Goal: Task Accomplishment & Management: Use online tool/utility

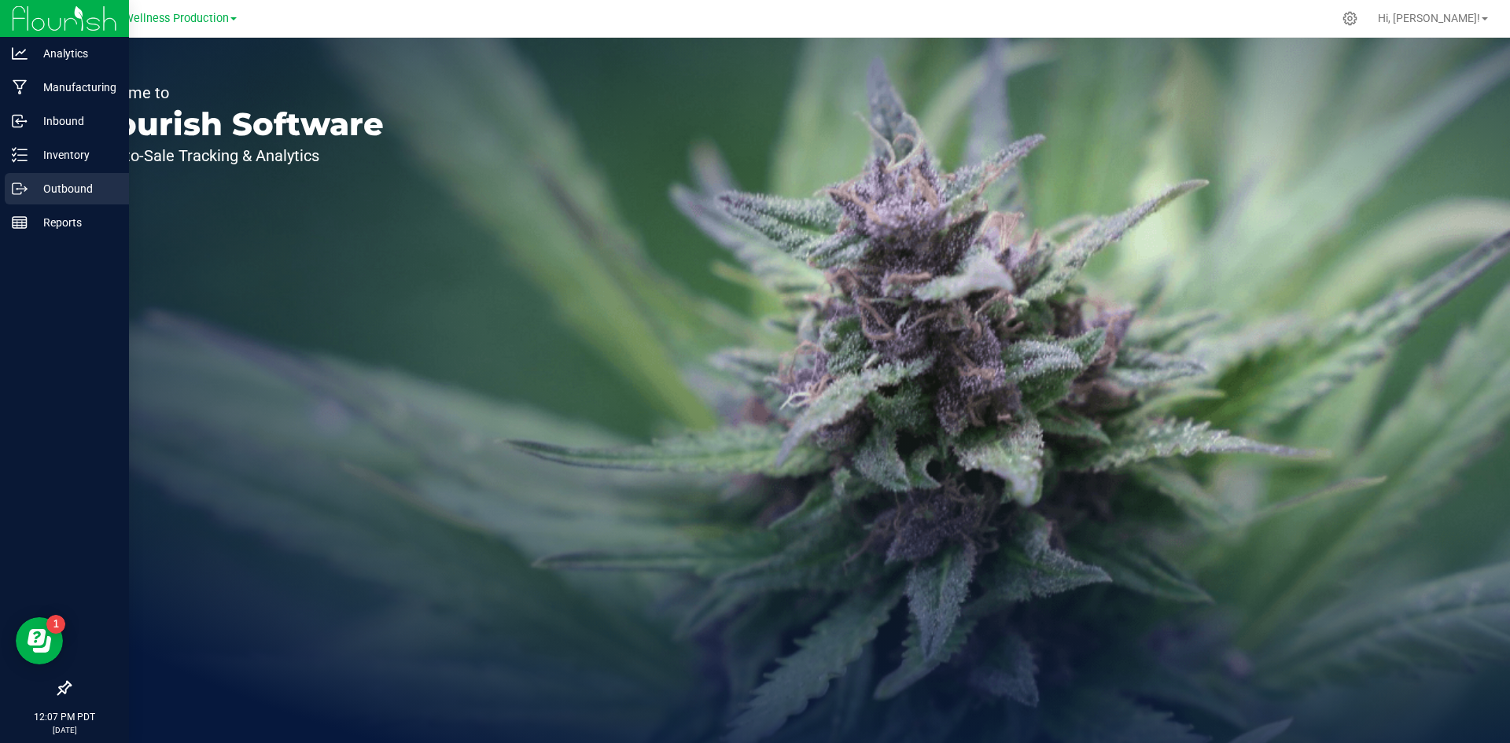
click at [86, 197] on p "Outbound" at bounding box center [75, 188] width 94 height 19
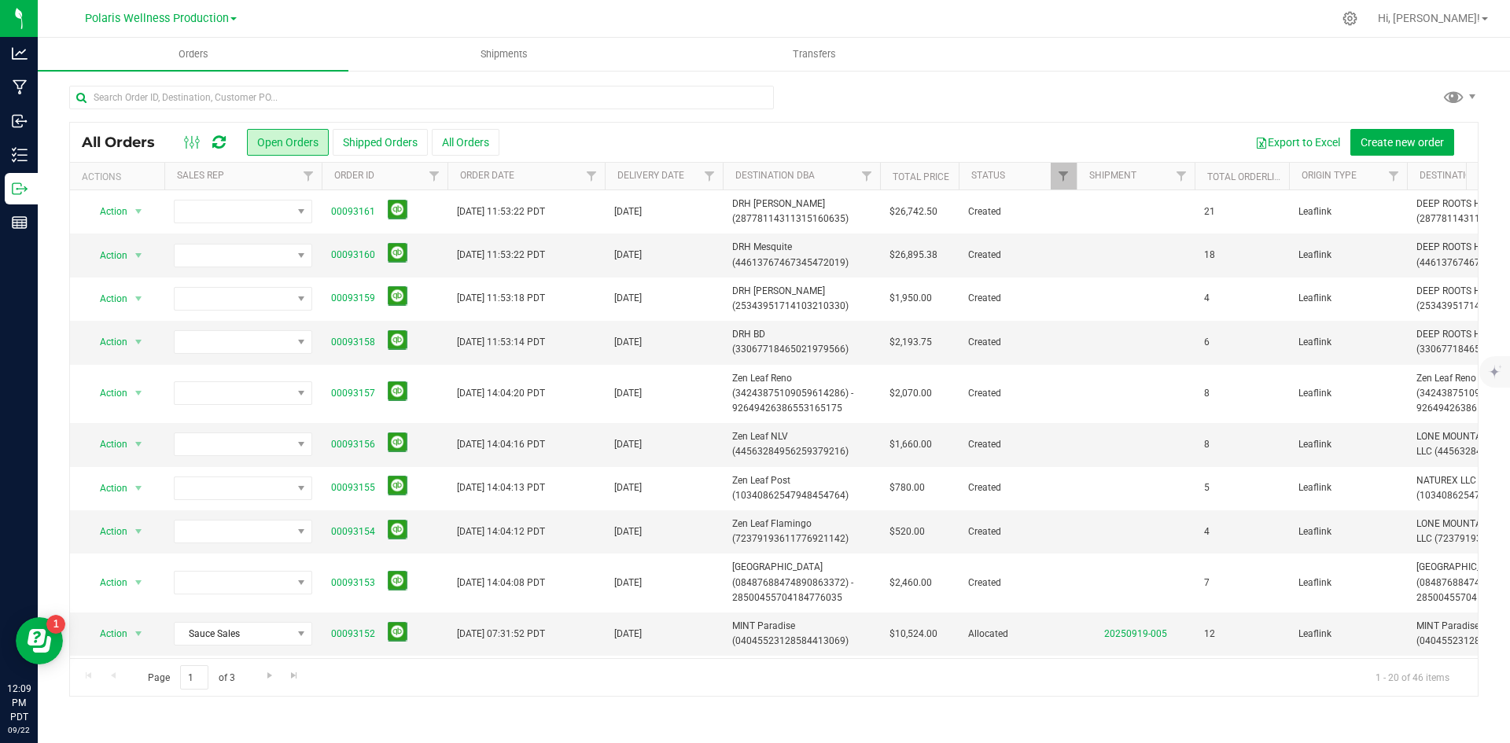
drag, startPoint x: 209, startPoint y: 20, endPoint x: 208, endPoint y: 28, distance: 8.0
click at [209, 20] on span "Polaris Wellness Production" at bounding box center [157, 18] width 144 height 13
click at [171, 55] on link "Polaris Wellness Cultivation" at bounding box center [161, 55] width 230 height 21
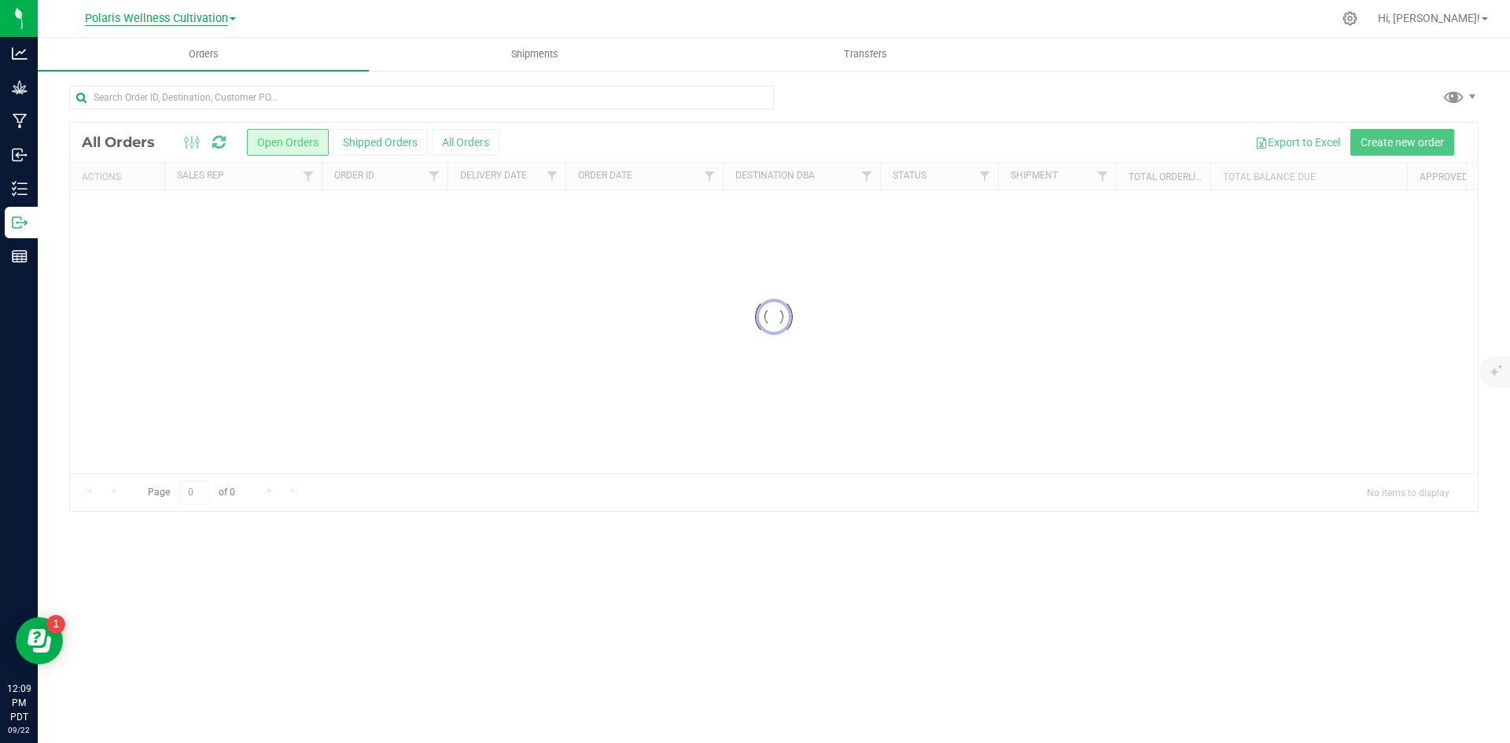
click at [185, 18] on span "Polaris Wellness Cultivation" at bounding box center [156, 19] width 143 height 14
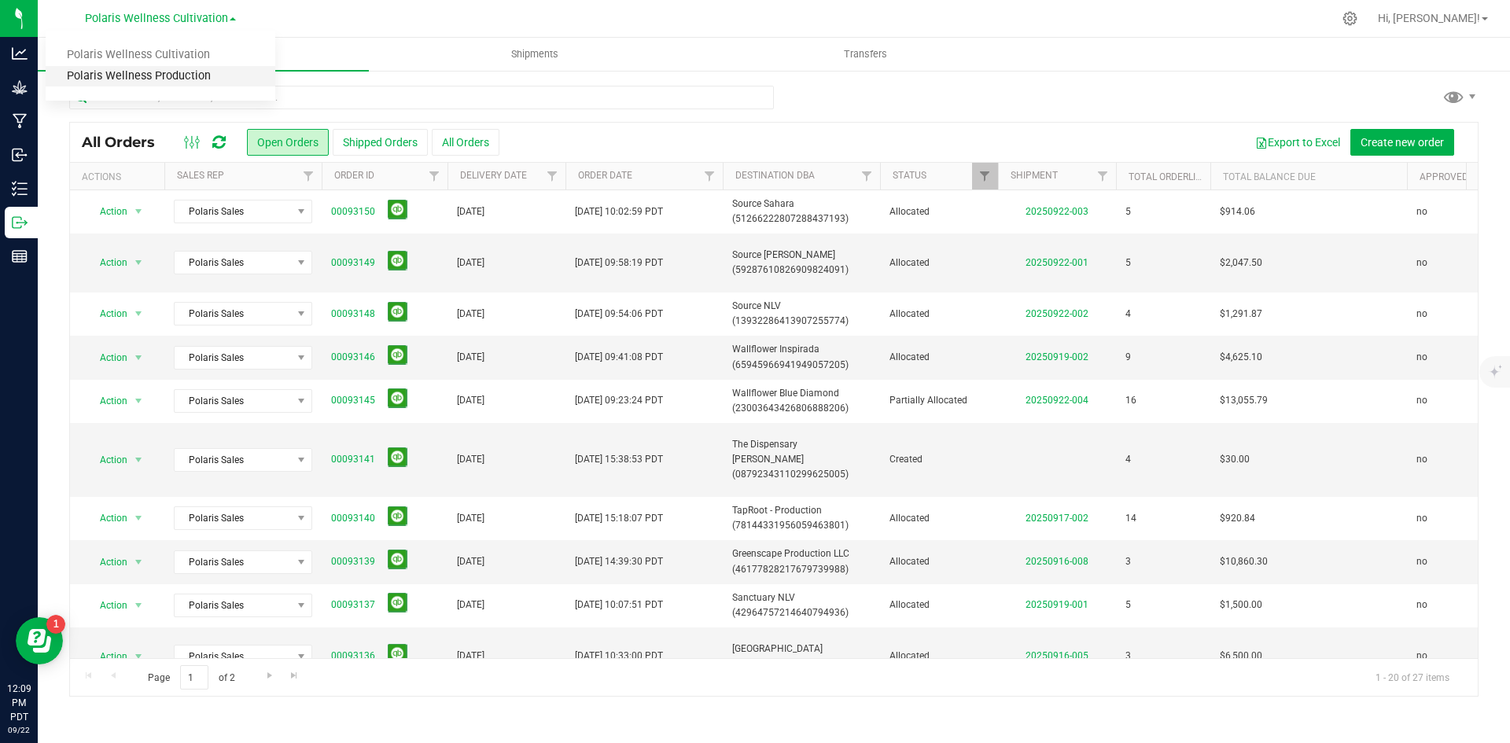
click at [201, 80] on link "Polaris Wellness Production" at bounding box center [161, 76] width 230 height 21
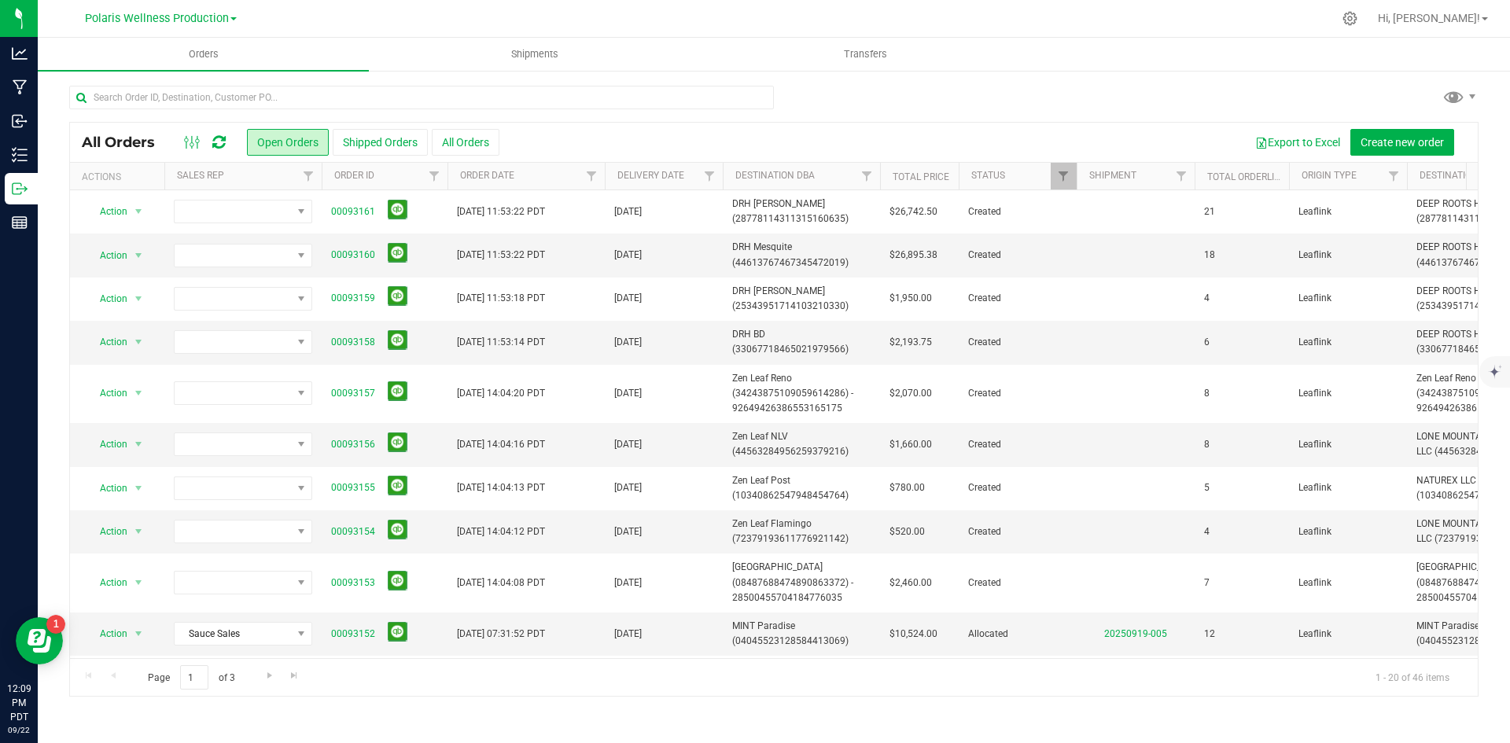
click at [1372, 102] on div at bounding box center [773, 104] width 1409 height 36
click at [1096, 112] on div at bounding box center [773, 104] width 1409 height 36
click at [204, 112] on div at bounding box center [421, 104] width 705 height 36
click at [213, 103] on input "text" at bounding box center [421, 98] width 705 height 24
type input "the disp"
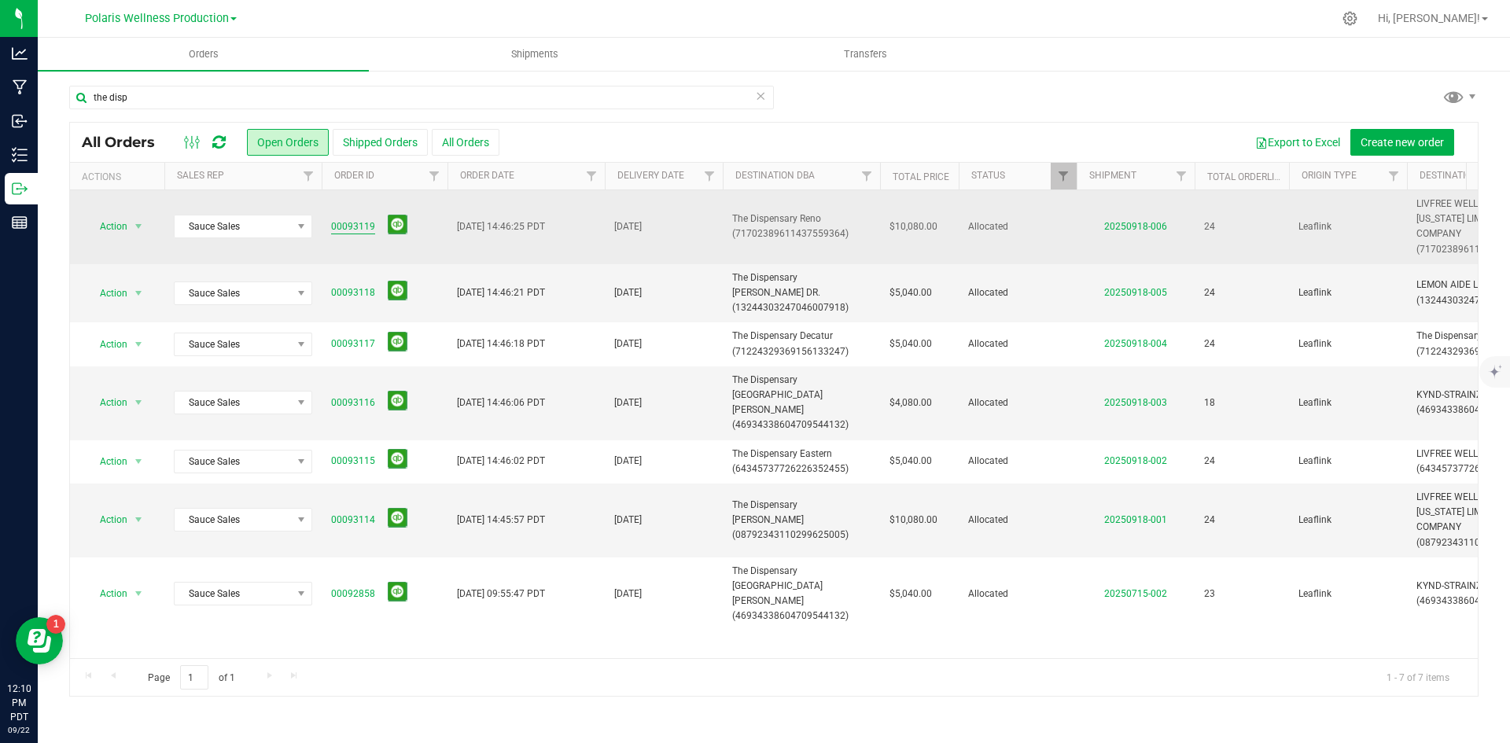
click at [357, 222] on link "00093119" at bounding box center [353, 226] width 44 height 15
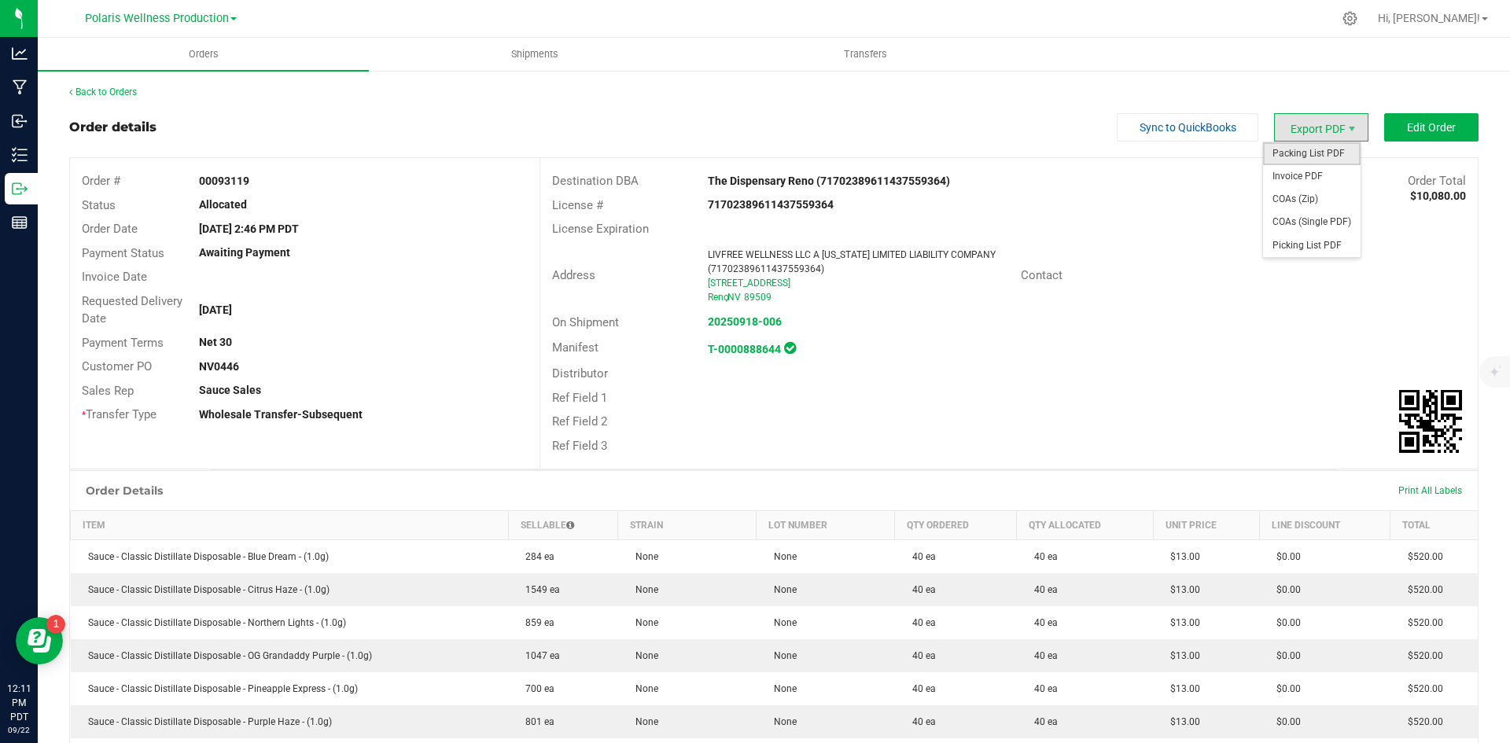
click at [1311, 156] on span "Packing List PDF" at bounding box center [1312, 153] width 98 height 23
click at [98, 94] on link "Back to Orders" at bounding box center [103, 92] width 68 height 11
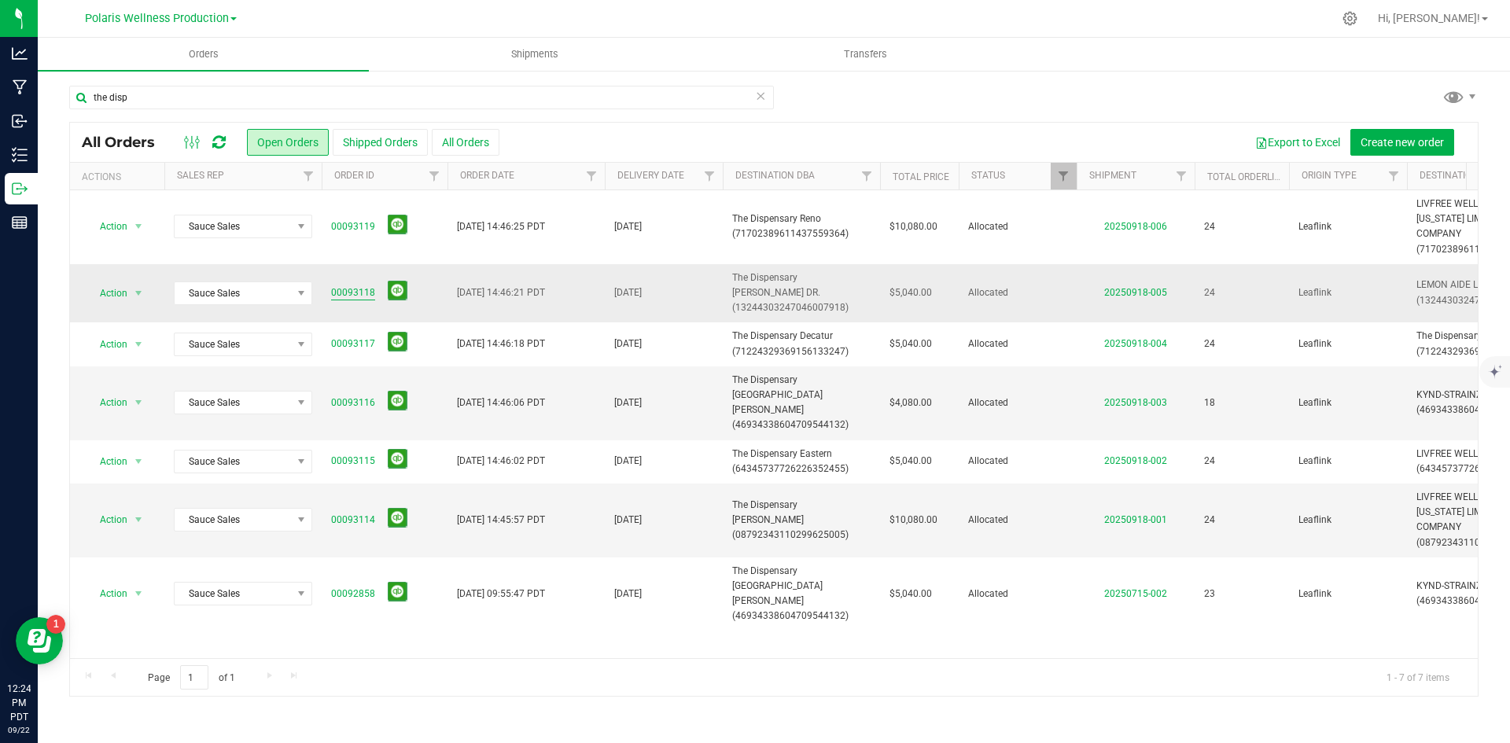
click at [354, 286] on link "00093118" at bounding box center [353, 292] width 44 height 15
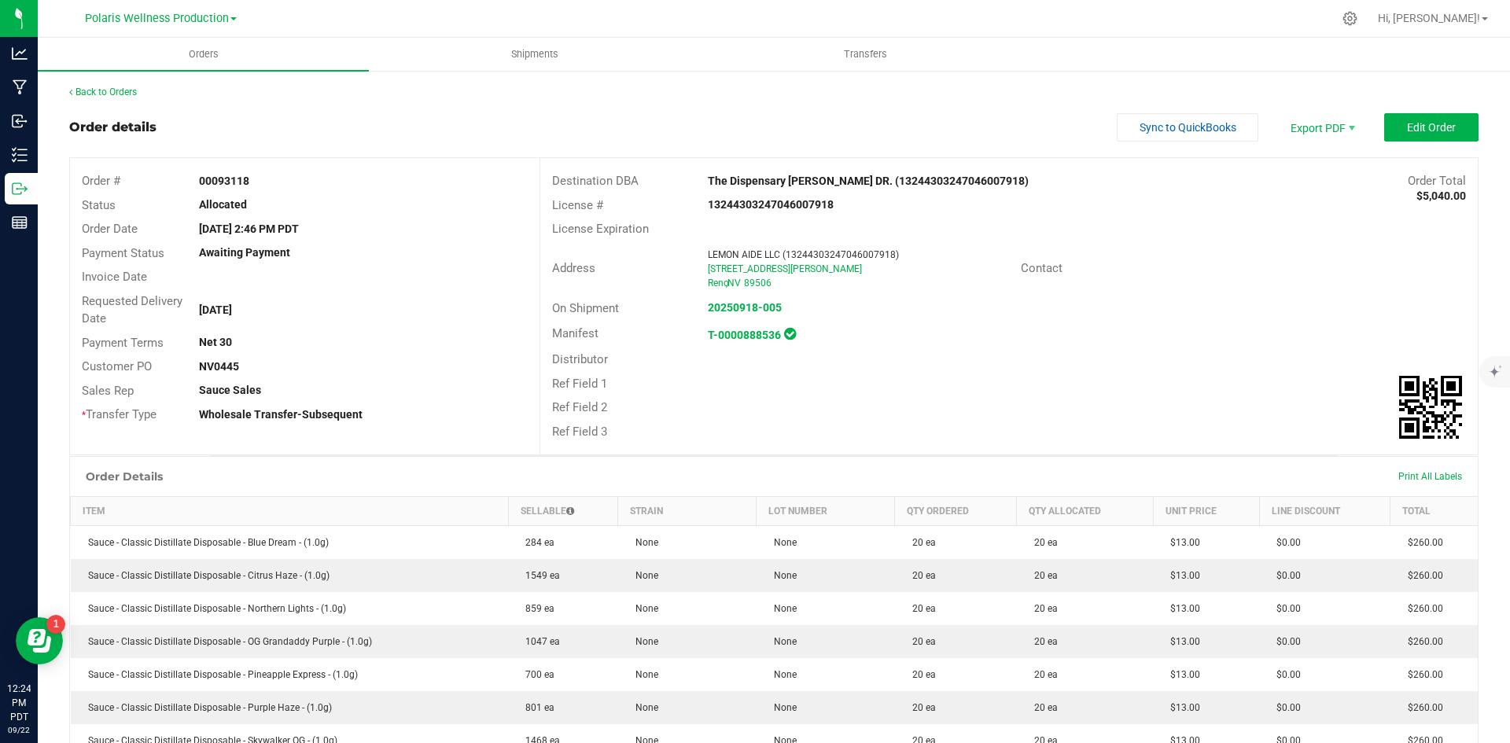
drag, startPoint x: 213, startPoint y: 199, endPoint x: 241, endPoint y: 192, distance: 28.4
click at [200, 196] on div "Order # 00093118 Status Allocated Order Date Sep 9, 2025 2:46 PM PDT Payment St…" at bounding box center [304, 298] width 469 height 280
click at [260, 186] on div "00093118" at bounding box center [363, 181] width 352 height 17
click at [257, 186] on div "00093118" at bounding box center [363, 181] width 352 height 17
click at [243, 181] on strong "00093118" at bounding box center [224, 181] width 50 height 13
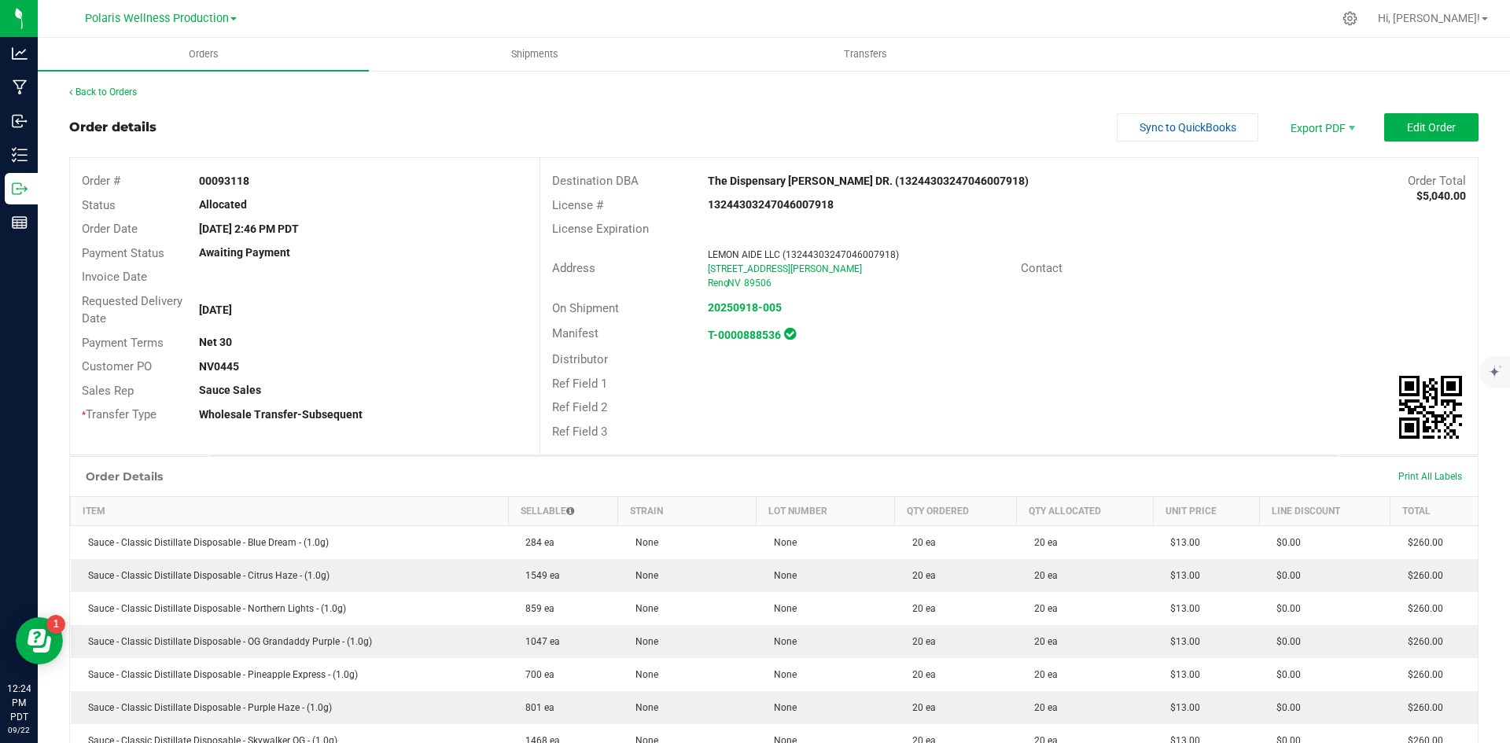
click at [243, 181] on strong "00093118" at bounding box center [224, 181] width 50 height 13
copy strong "00093118"
click at [1310, 148] on span "Packing List PDF" at bounding box center [1312, 153] width 98 height 23
click at [1358, 23] on icon at bounding box center [1350, 18] width 17 height 17
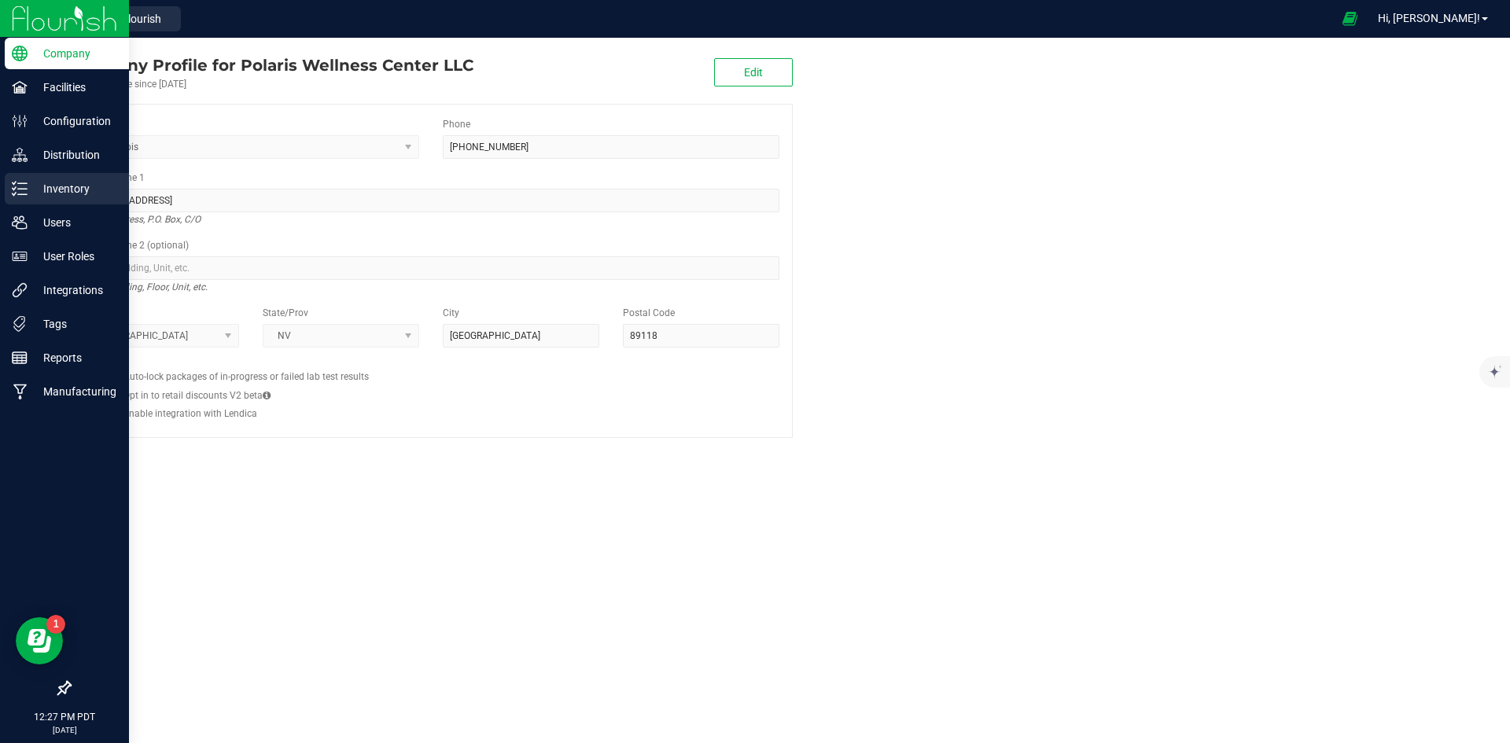
click at [72, 182] on p "Inventory" at bounding box center [75, 188] width 94 height 19
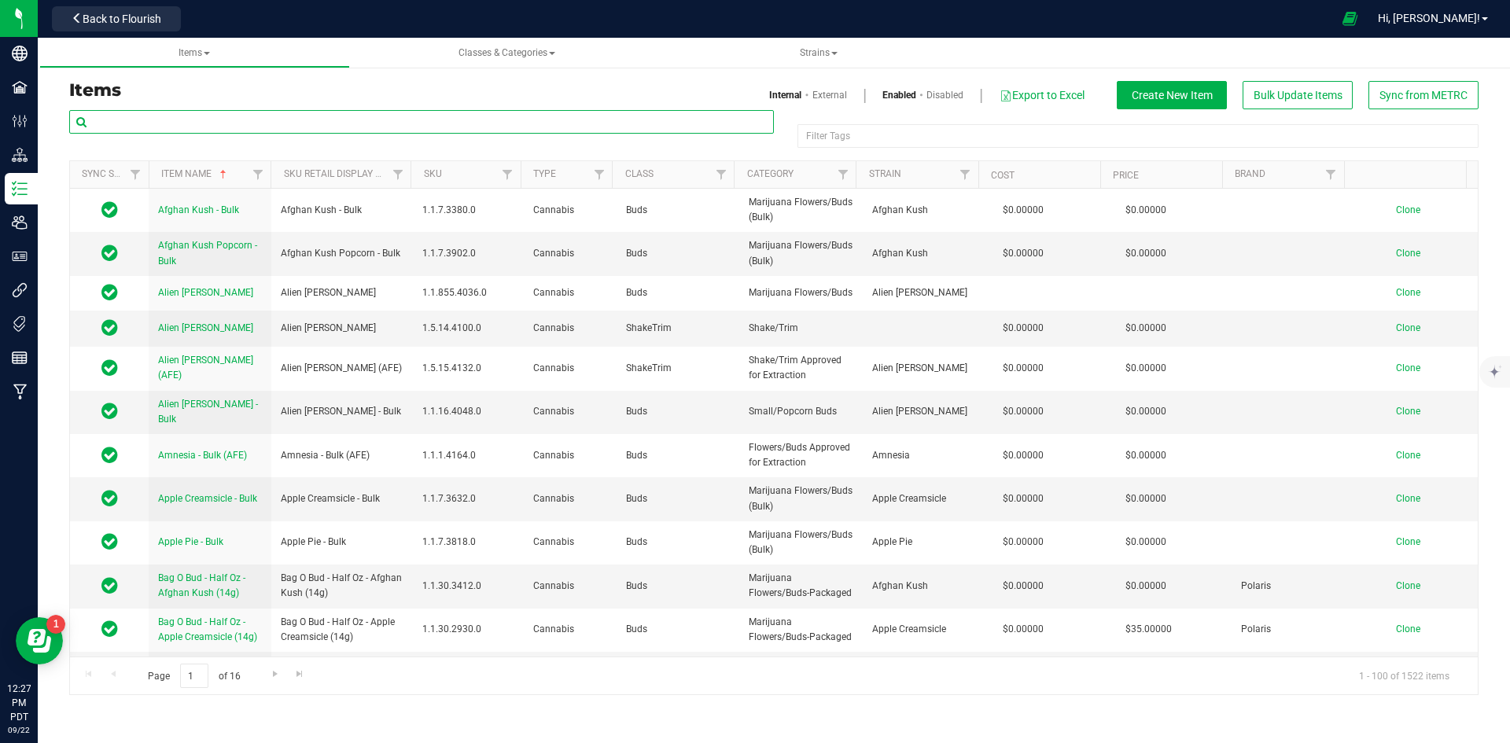
click at [214, 113] on input "text" at bounding box center [421, 122] width 705 height 24
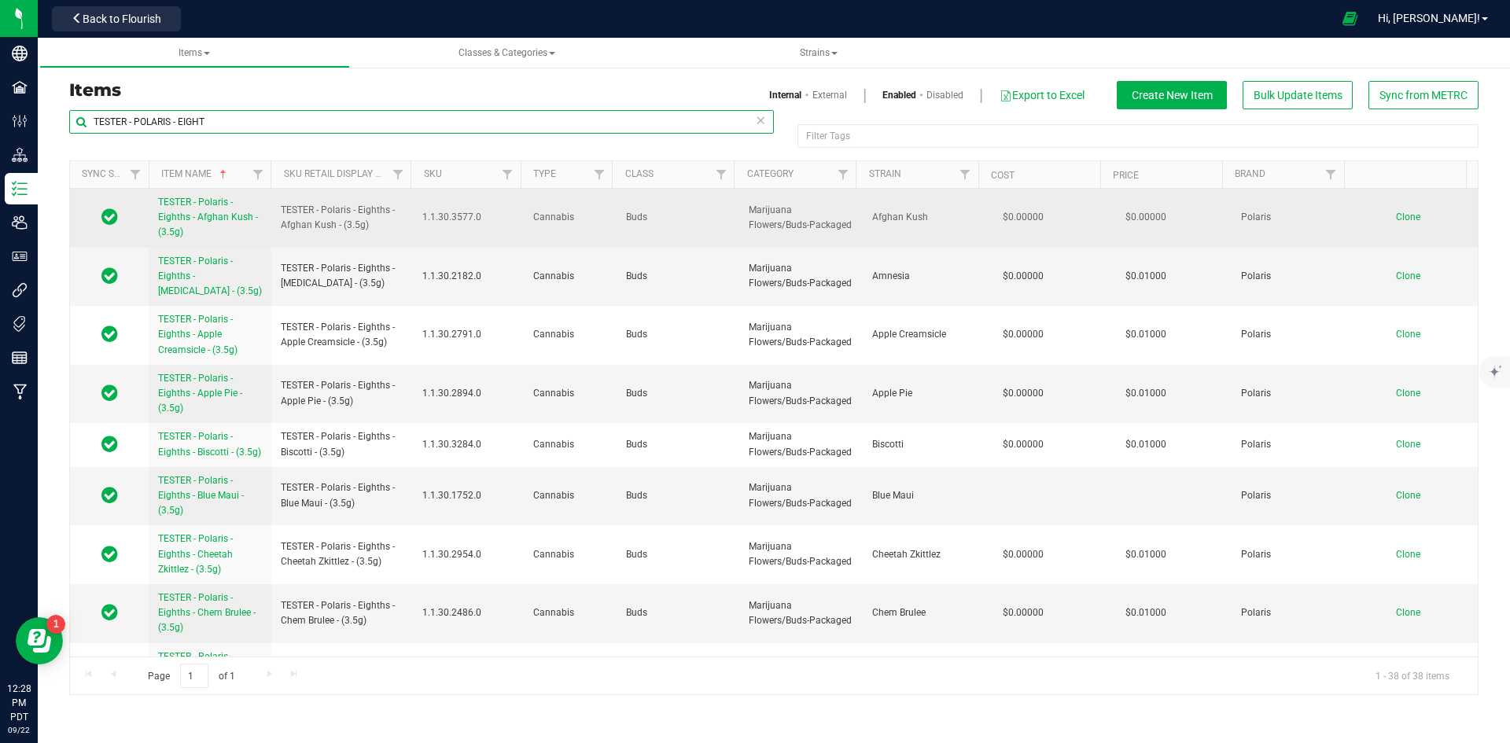
type input "TESTER - POLARIS - EIGHT"
drag, startPoint x: 378, startPoint y: 227, endPoint x: 277, endPoint y: 208, distance: 103.3
click at [277, 208] on td "TESTER - Polaris - Eighths - Afghan Kush - (3.5g)" at bounding box center [342, 218] width 142 height 59
copy span "TESTER - Polaris - Eighths - Afghan Kush - (3.5g)"
click at [1396, 216] on span "Clone" at bounding box center [1408, 217] width 24 height 11
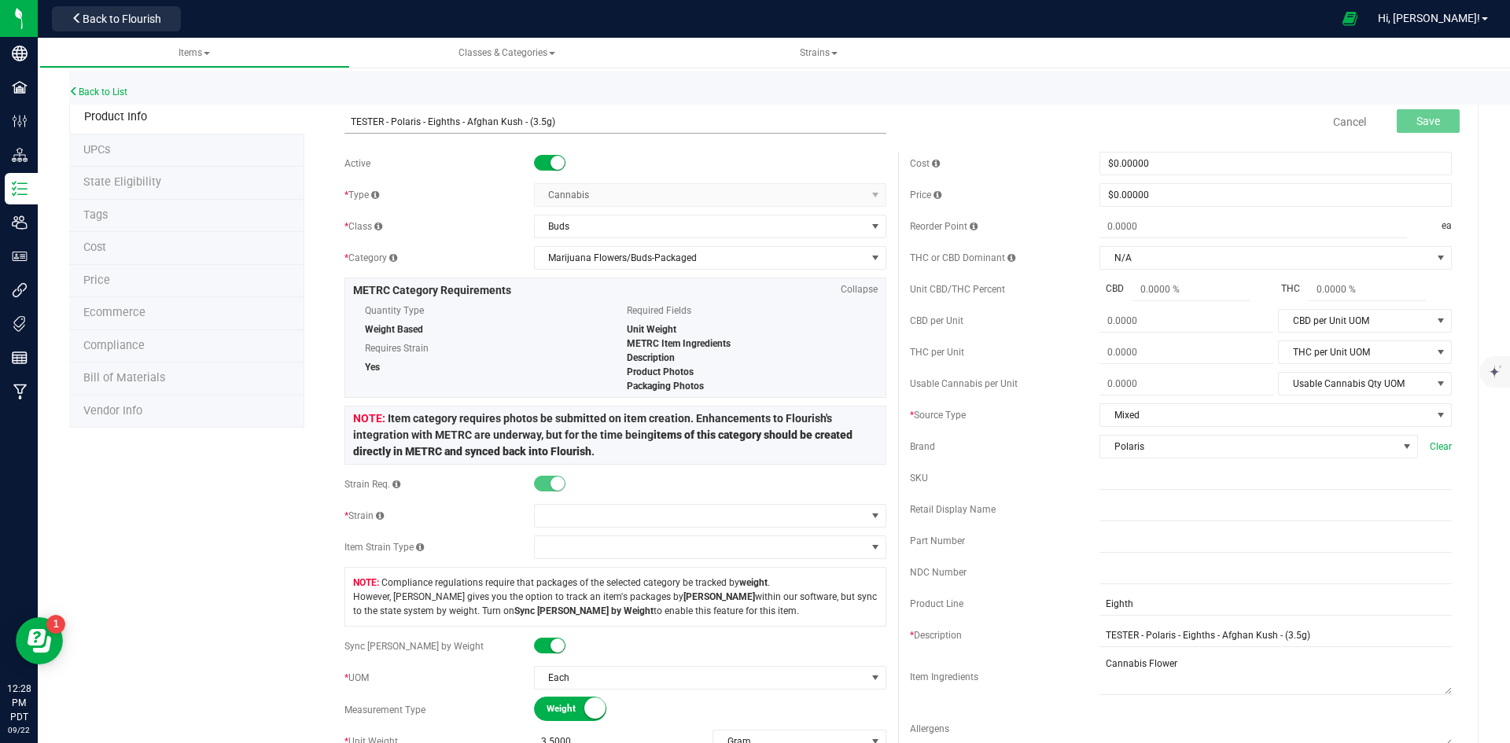
click at [353, 127] on input "TESTER - Polaris - Eighths - Afghan Kush - (3.5g)" at bounding box center [615, 122] width 542 height 24
click at [517, 117] on input "TESTER - Polaris - Eighths - Afghan Kush - (3.5g)" at bounding box center [615, 122] width 542 height 24
click at [362, 120] on input "TESTER - Polaris - Eighths - Blue Maui - (3.5g)" at bounding box center [615, 122] width 542 height 24
click at [509, 126] on input "TESTER - Polaris - Eighths - Blue Maui - (3.5g)" at bounding box center [615, 122] width 542 height 24
drag, startPoint x: 582, startPoint y: 123, endPoint x: 122, endPoint y: 123, distance: 460.0
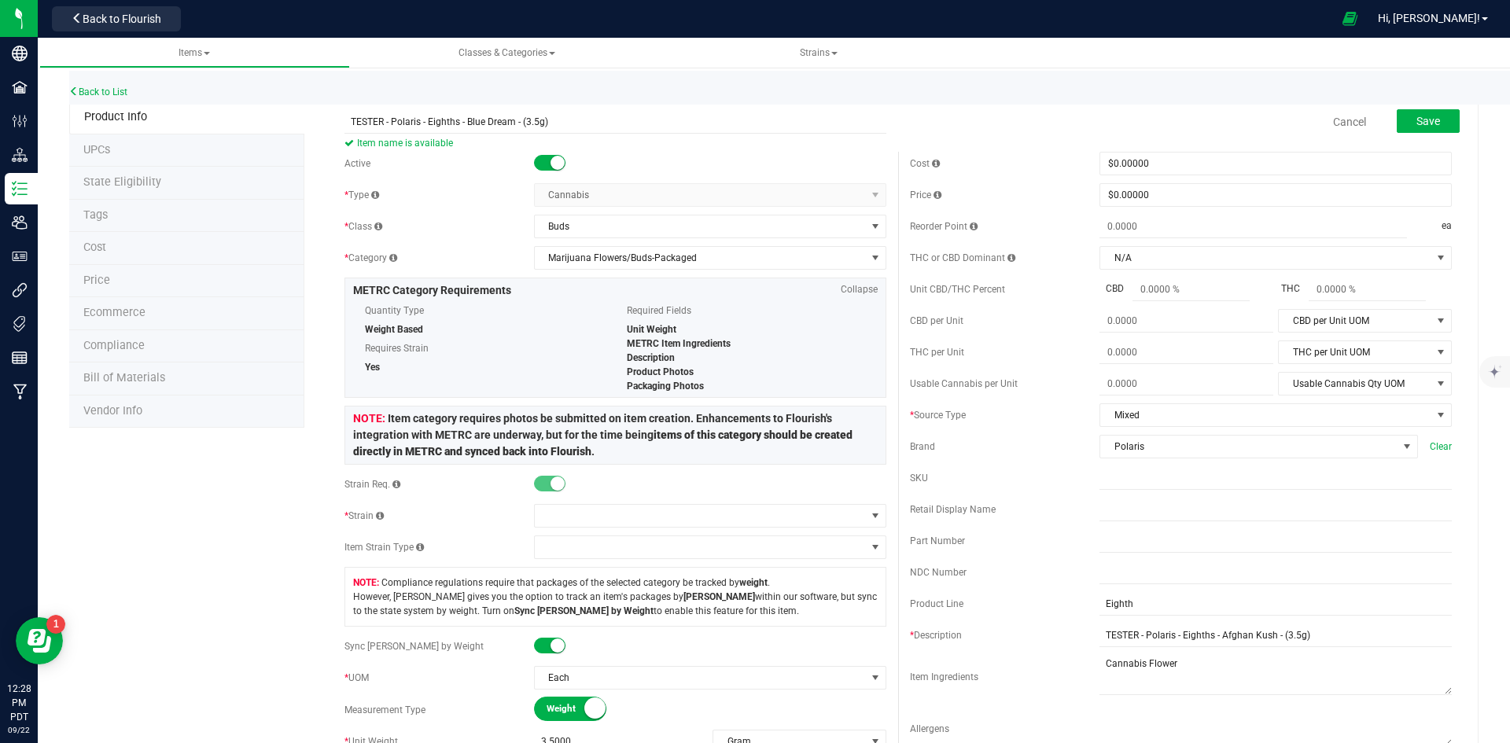
type input "TESTER - Polaris - Eighths - Blue Dream - (3.5g)"
drag, startPoint x: 1298, startPoint y: 641, endPoint x: 836, endPoint y: 706, distance: 466.2
click at [837, 705] on div "Active * Type Cannabis Select type Cannabis Non-Inventory Raw Materials Supplie…" at bounding box center [898, 608] width 1131 height 913
paste input "Blue Dream"
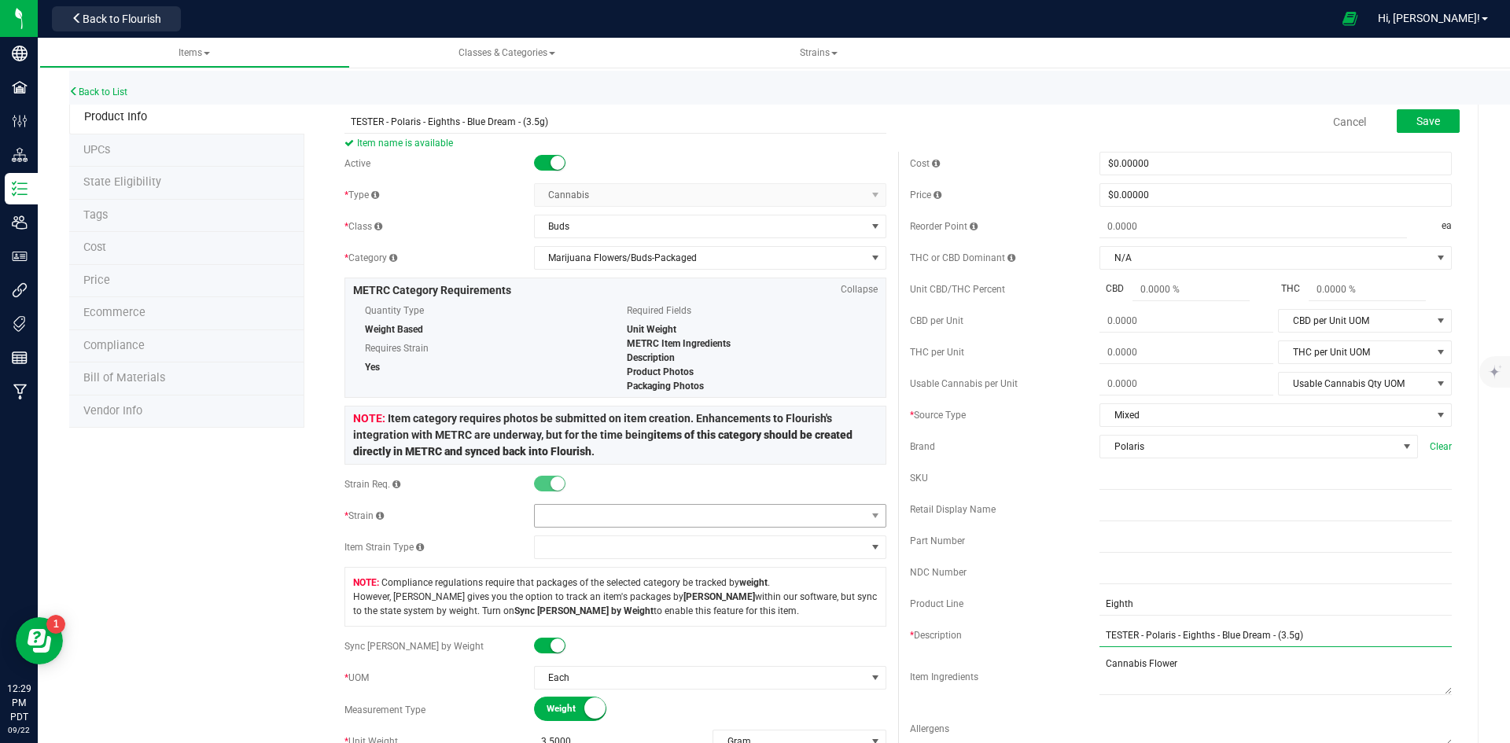
type input "TESTER - Polaris - Eighths - Blue Dream - (3.5g)"
click at [573, 521] on span at bounding box center [700, 516] width 331 height 22
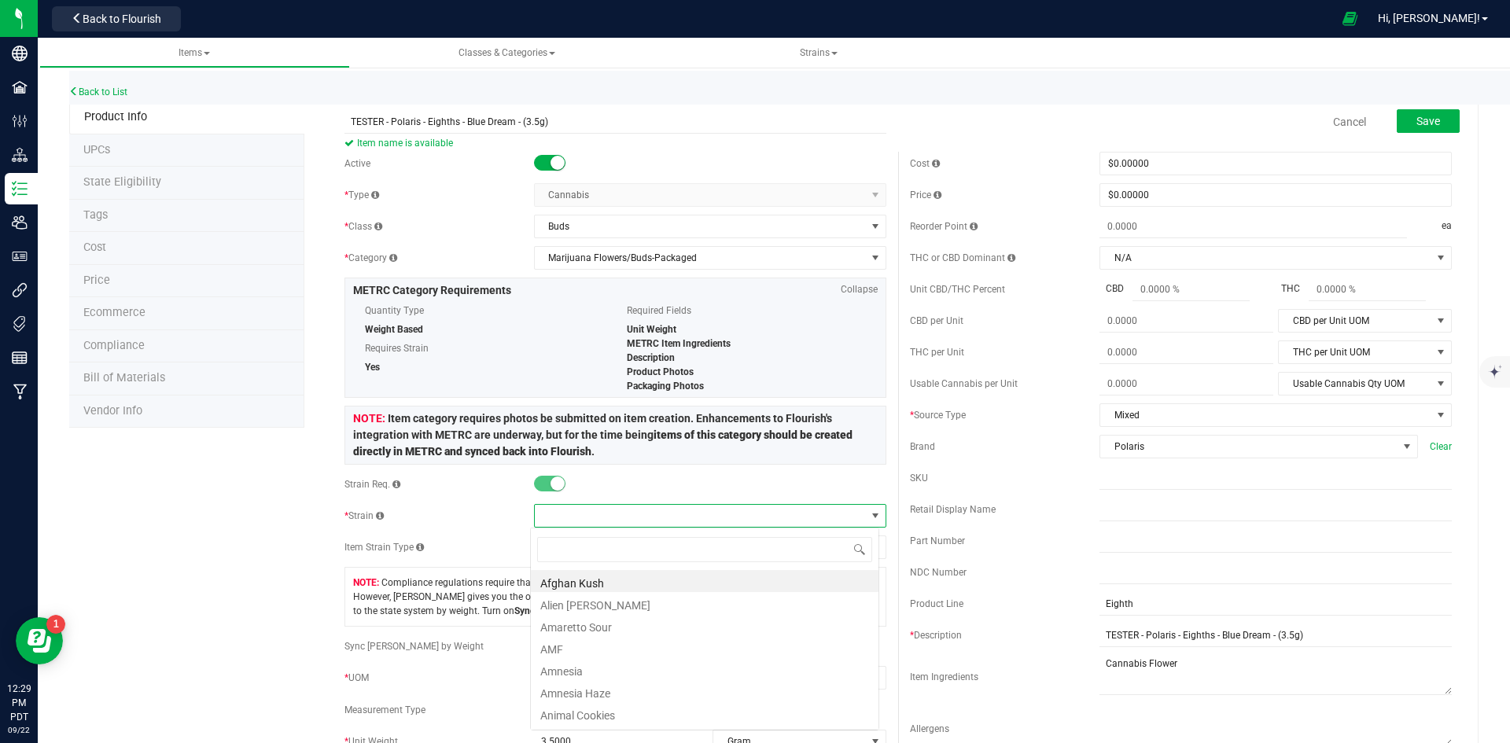
scroll to position [24, 349]
type input "blue dream"
click at [661, 586] on li "Blue Dream" at bounding box center [705, 581] width 348 height 22
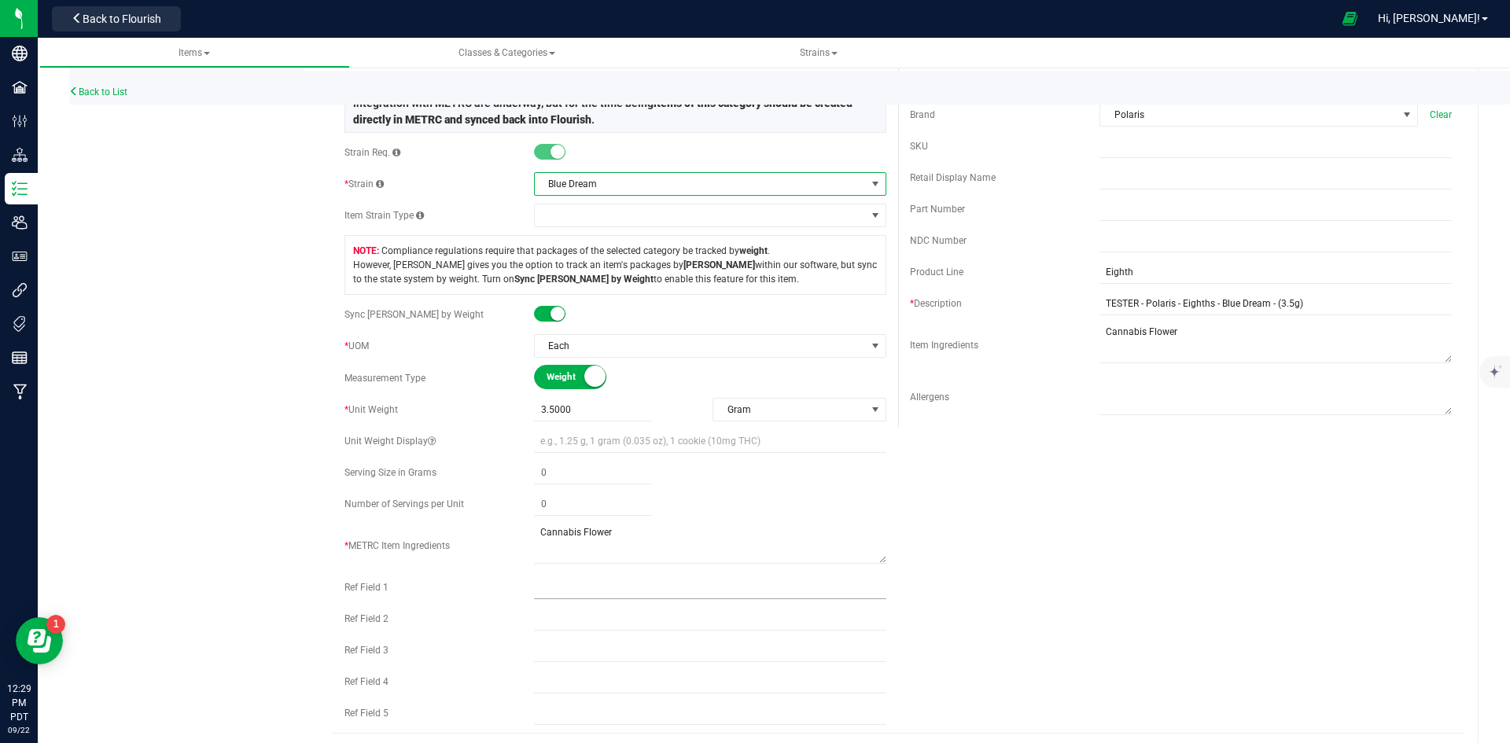
scroll to position [629, 0]
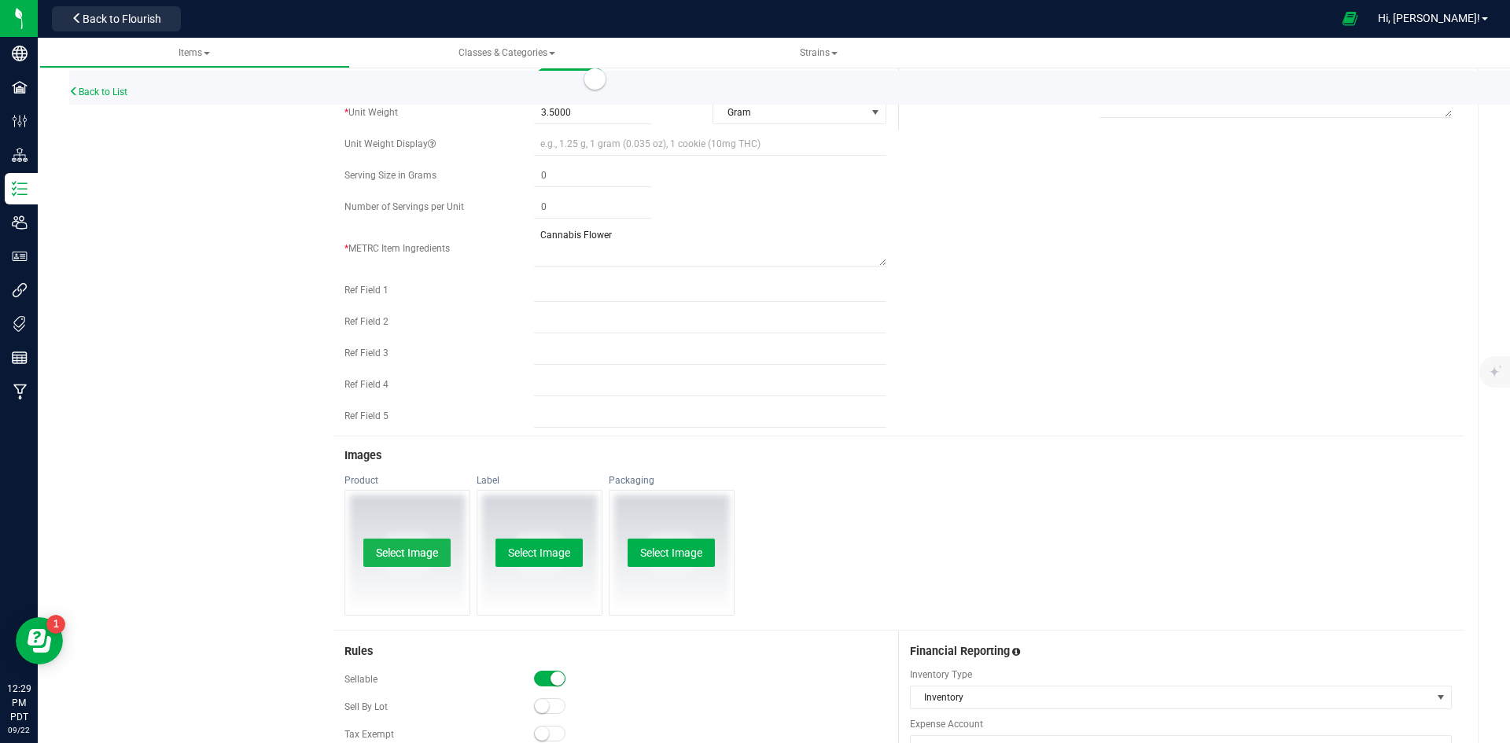
click at [404, 549] on button "Select Image" at bounding box center [406, 553] width 87 height 28
click at [535, 558] on button "Select Image" at bounding box center [538, 553] width 87 height 28
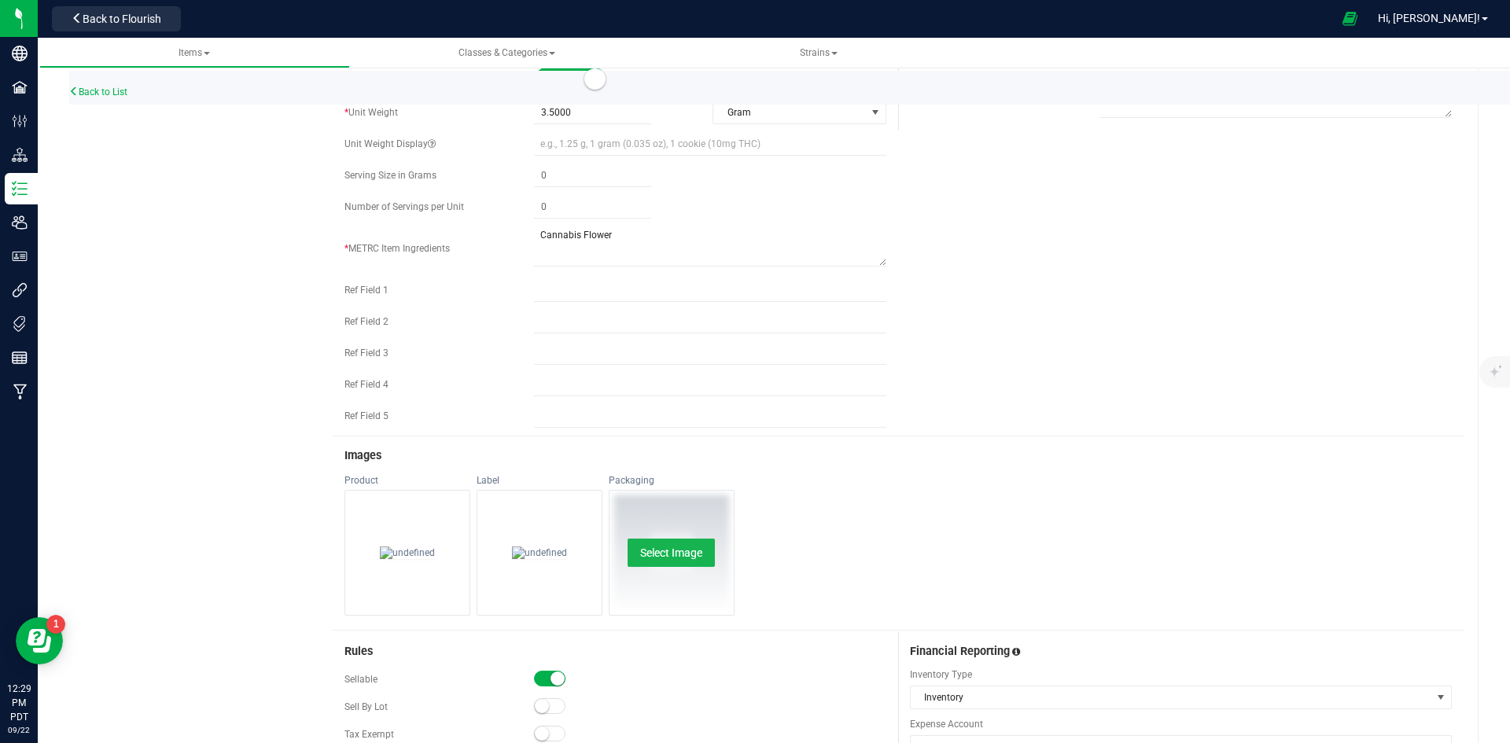
click at [672, 540] on button "Select Image" at bounding box center [671, 553] width 87 height 28
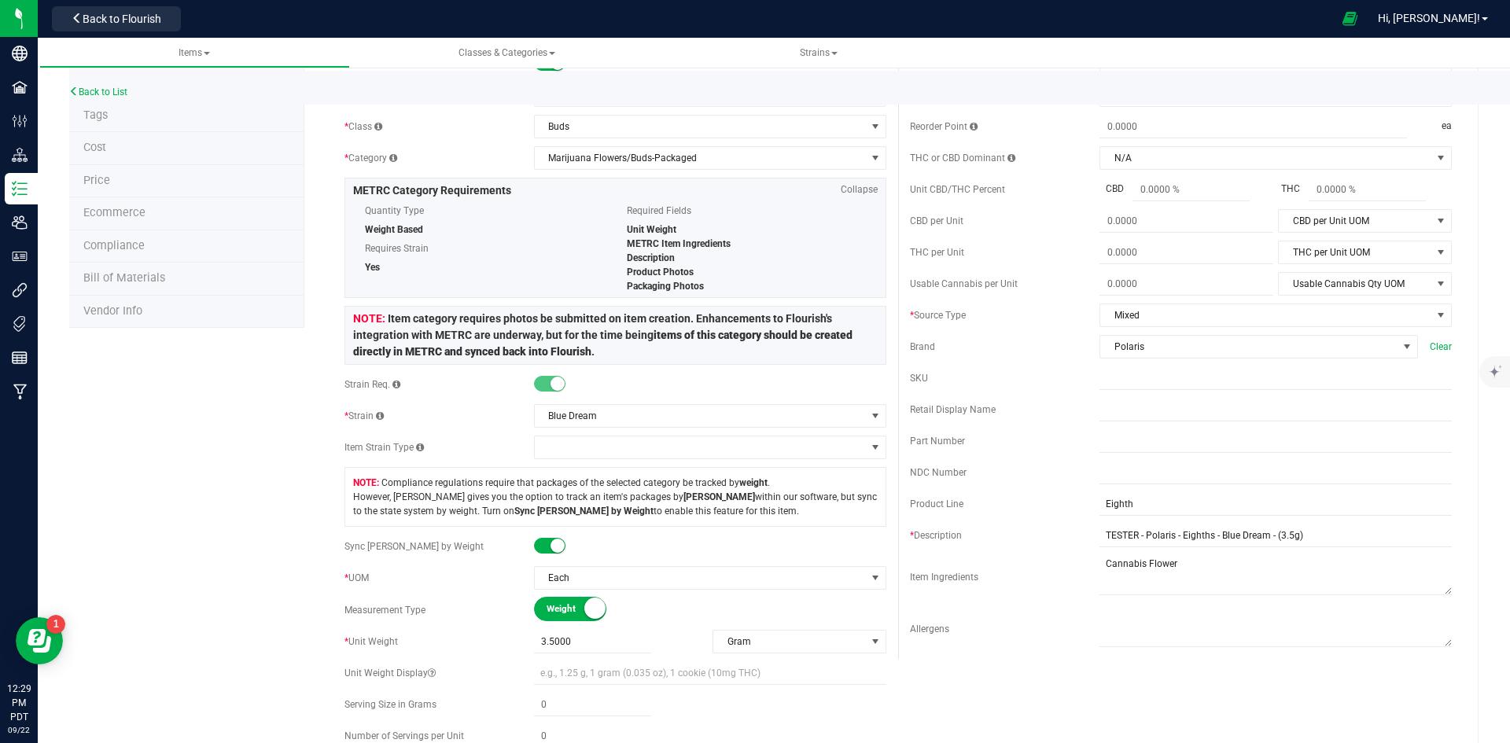
scroll to position [0, 0]
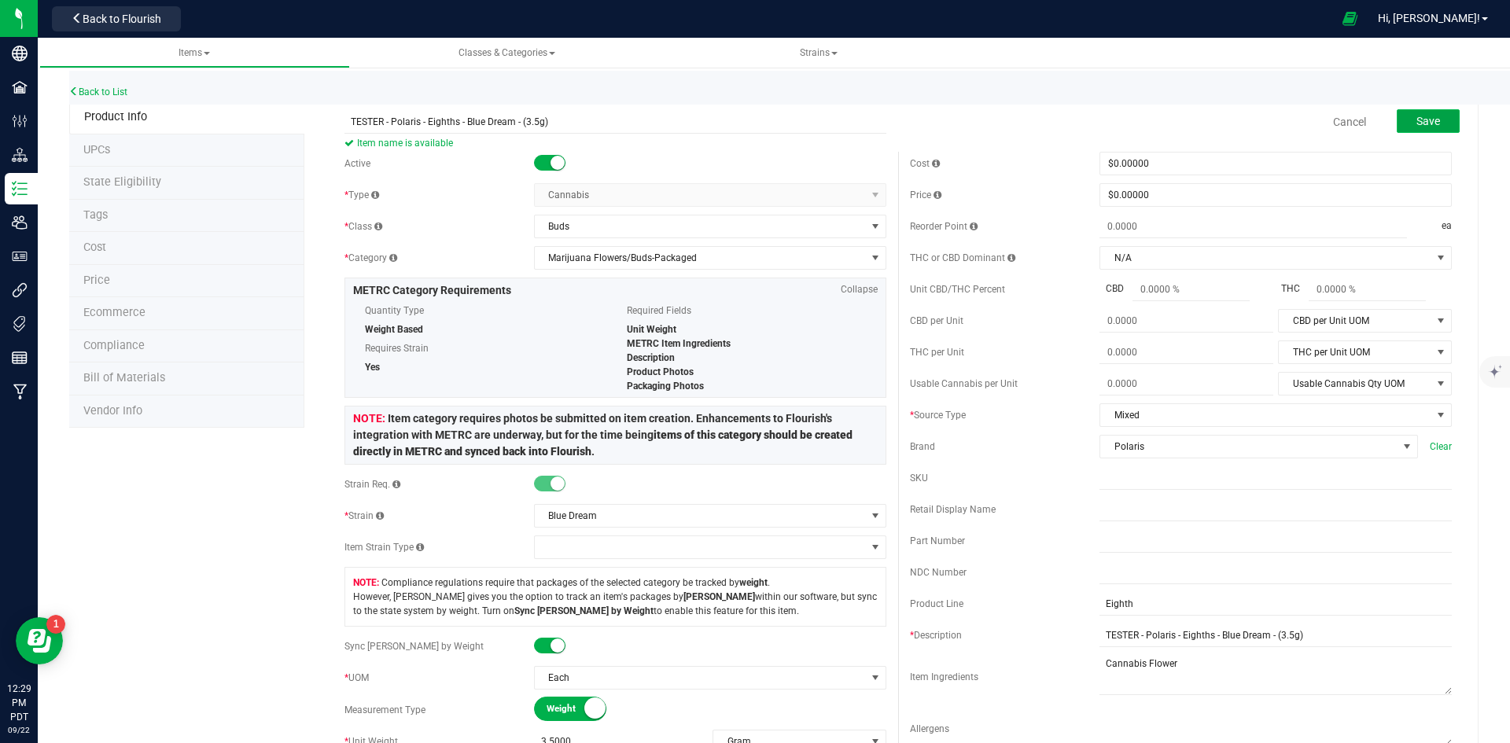
click at [1442, 114] on button "Save" at bounding box center [1428, 121] width 63 height 24
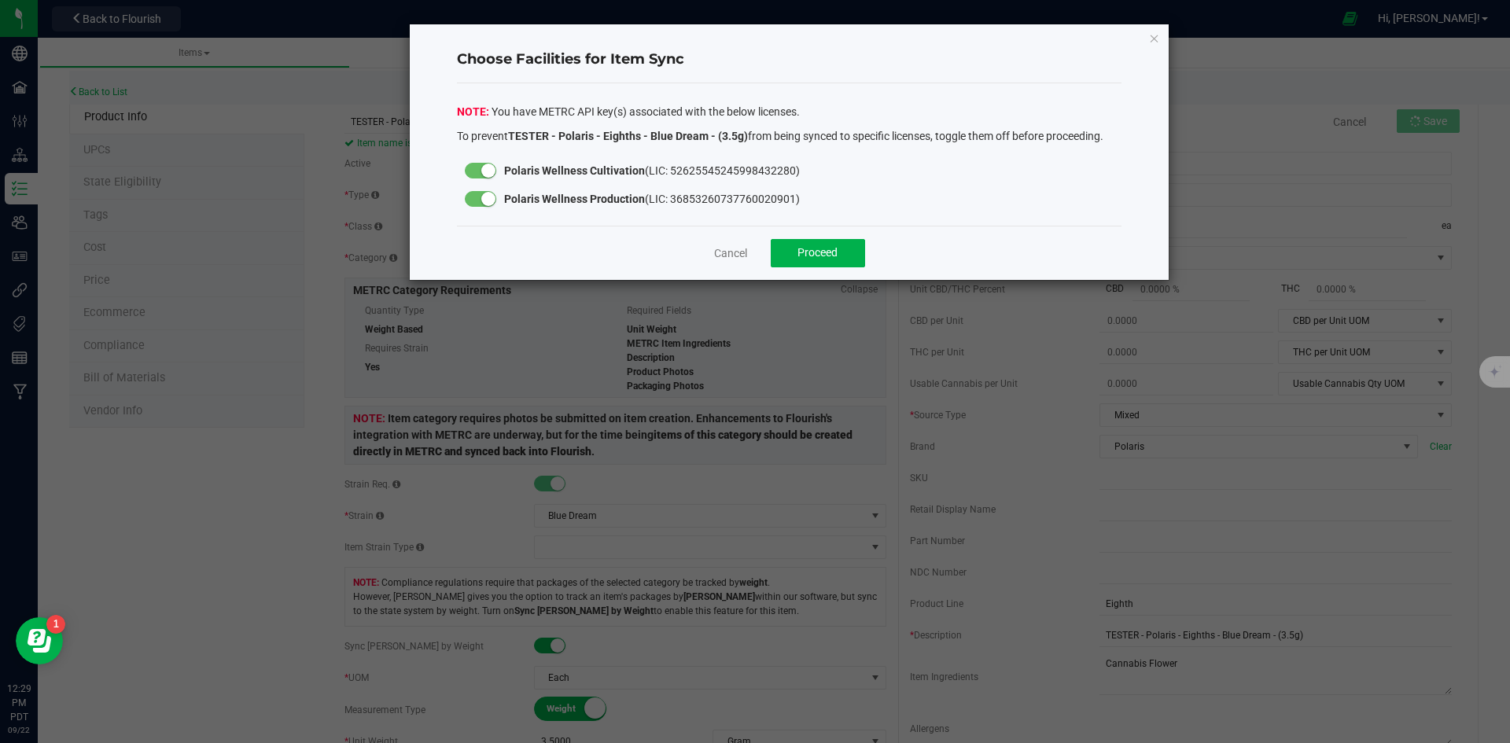
click at [477, 198] on div at bounding box center [480, 199] width 31 height 16
click at [797, 245] on button "Proceed" at bounding box center [818, 253] width 94 height 28
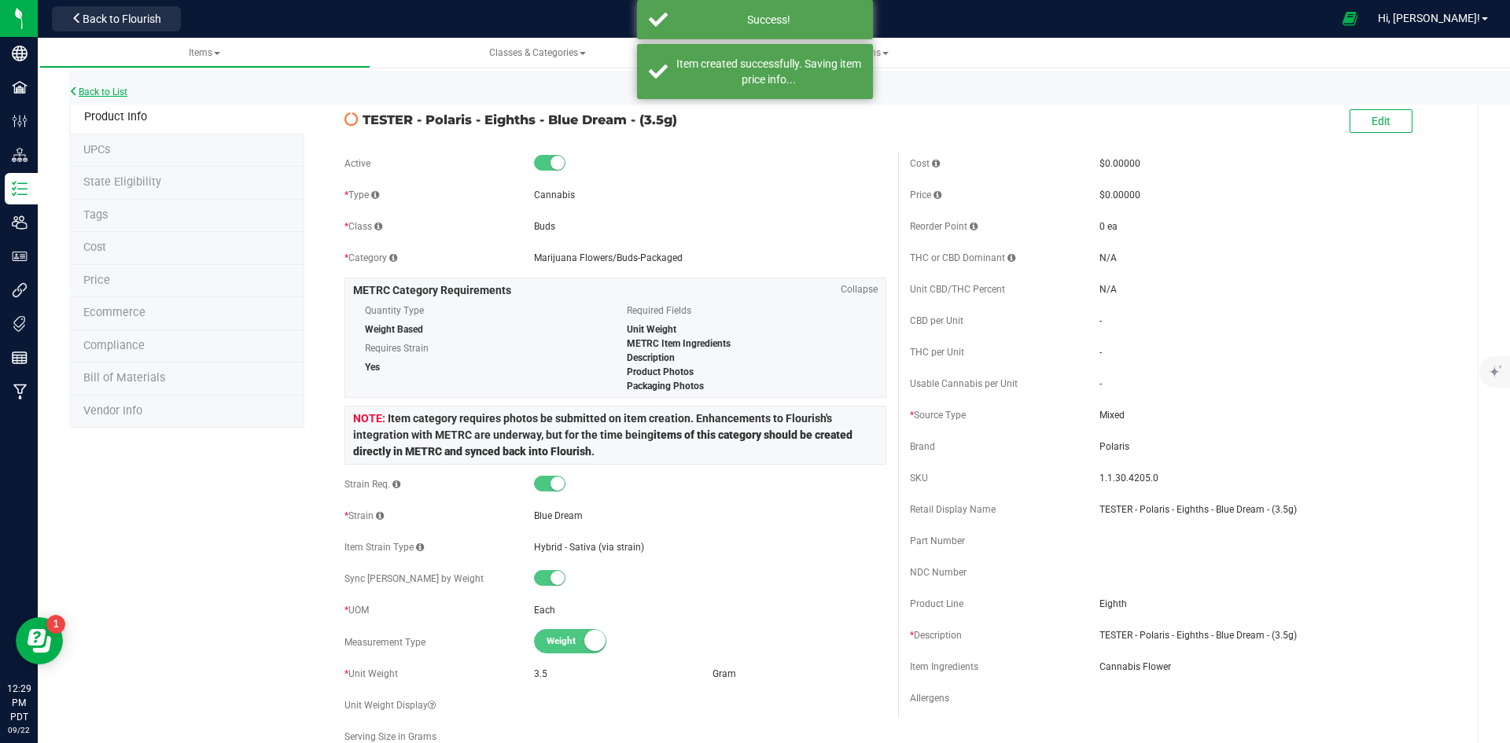
click at [116, 90] on link "Back to List" at bounding box center [98, 92] width 58 height 11
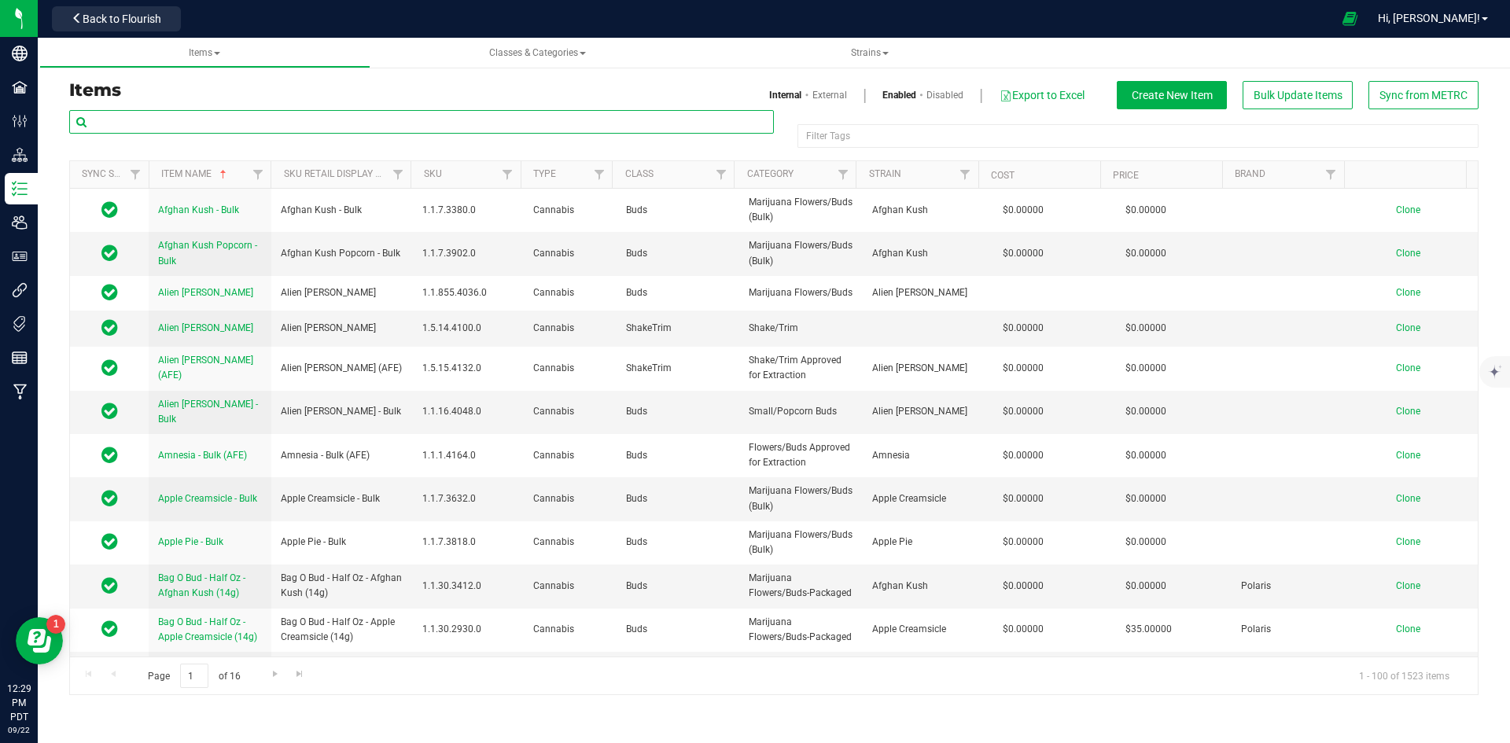
click at [303, 123] on input "text" at bounding box center [421, 122] width 705 height 24
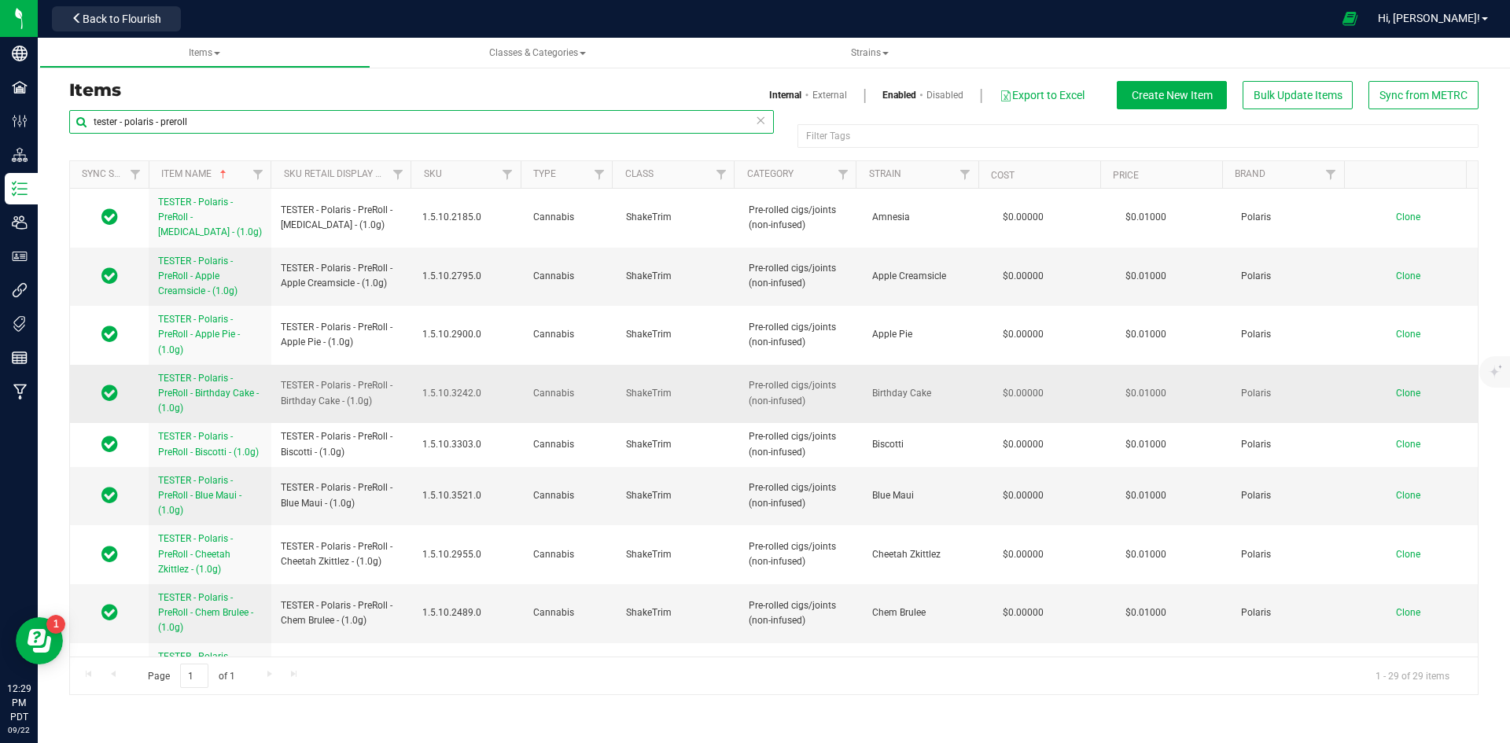
type input "tester - polaris - preroll"
drag, startPoint x: 378, startPoint y: 401, endPoint x: 278, endPoint y: 398, distance: 100.7
click at [278, 398] on td "TESTER - Polaris - PreRoll - Birthday Cake - (1.0g)" at bounding box center [342, 394] width 142 height 59
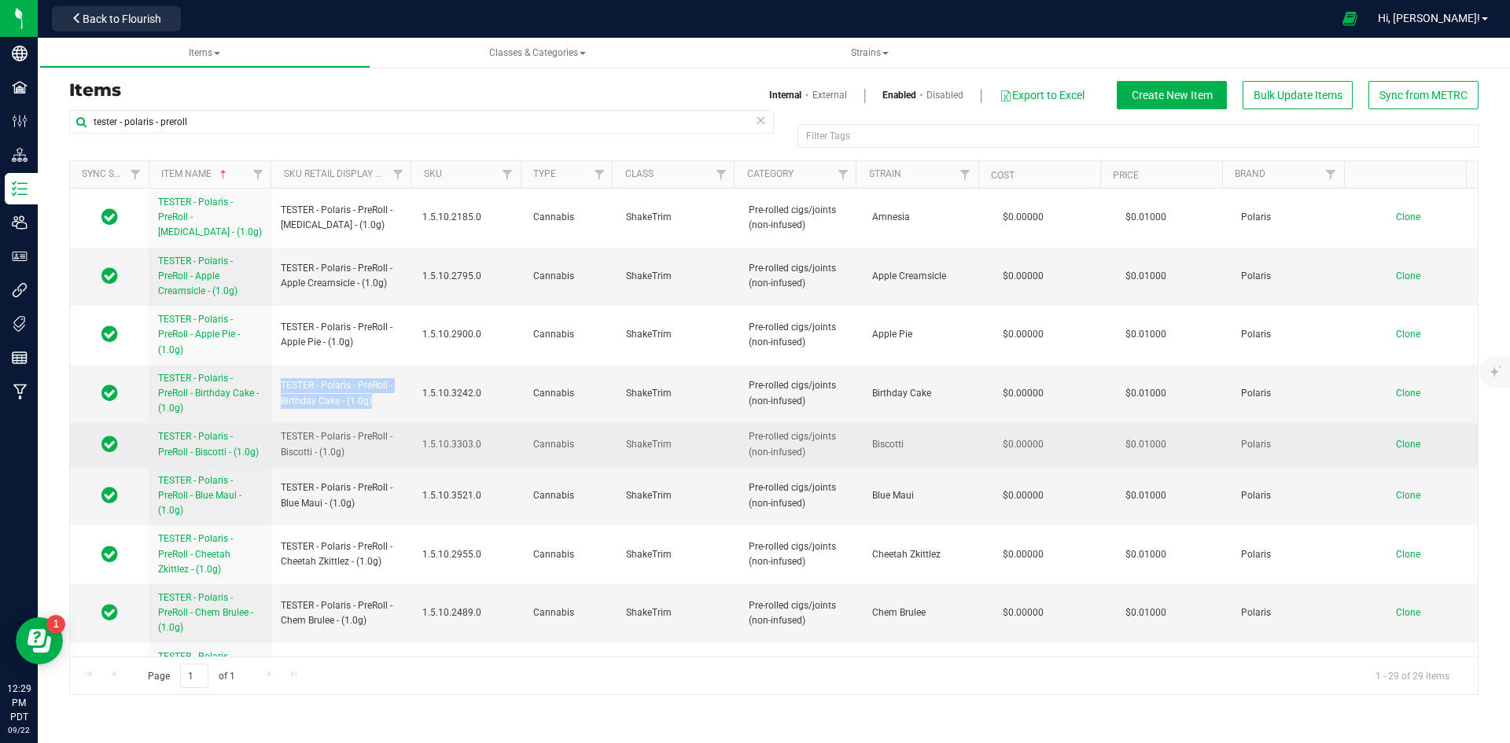
copy span "TESTER - Polaris - PreRoll - Birthday Cake - (1.0g)"
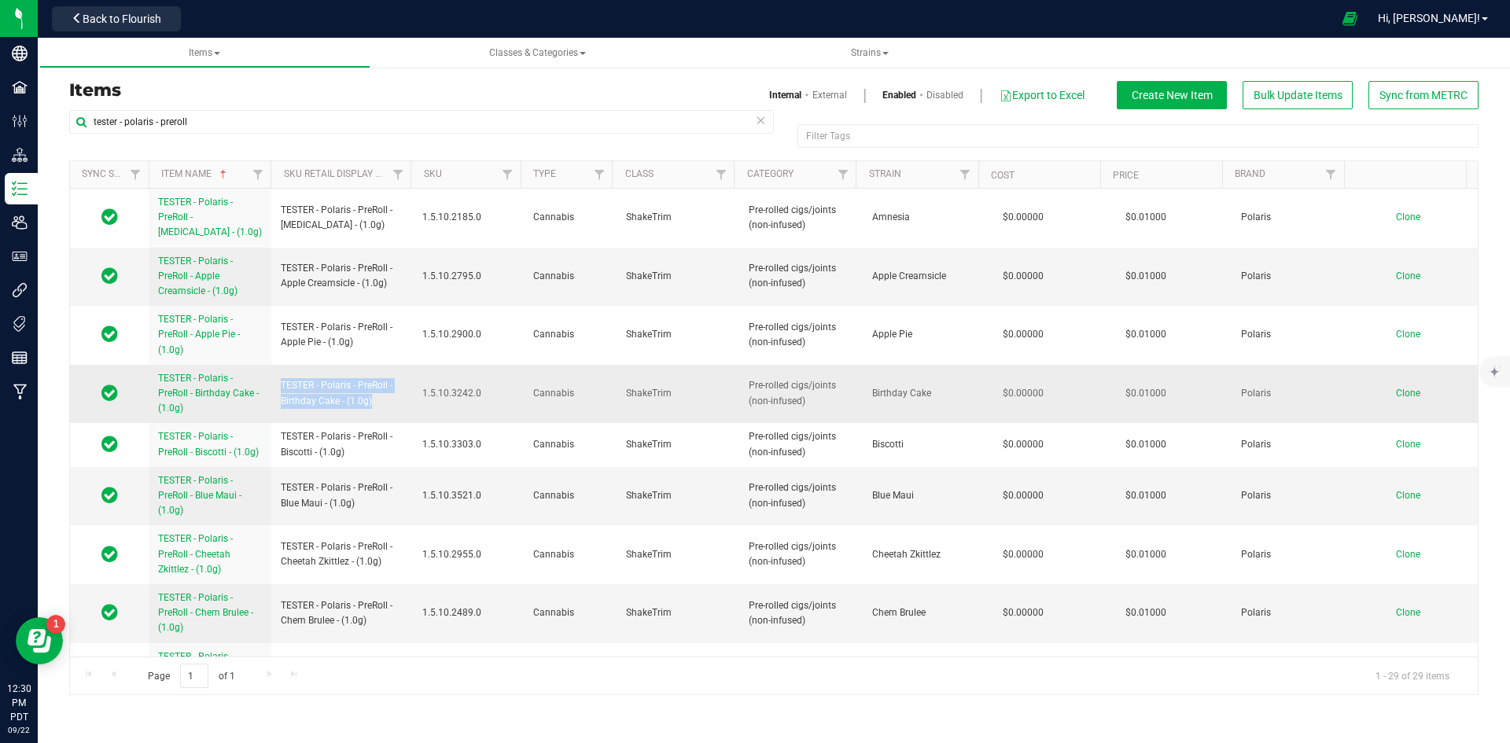
click at [1396, 390] on span "Clone" at bounding box center [1408, 393] width 24 height 11
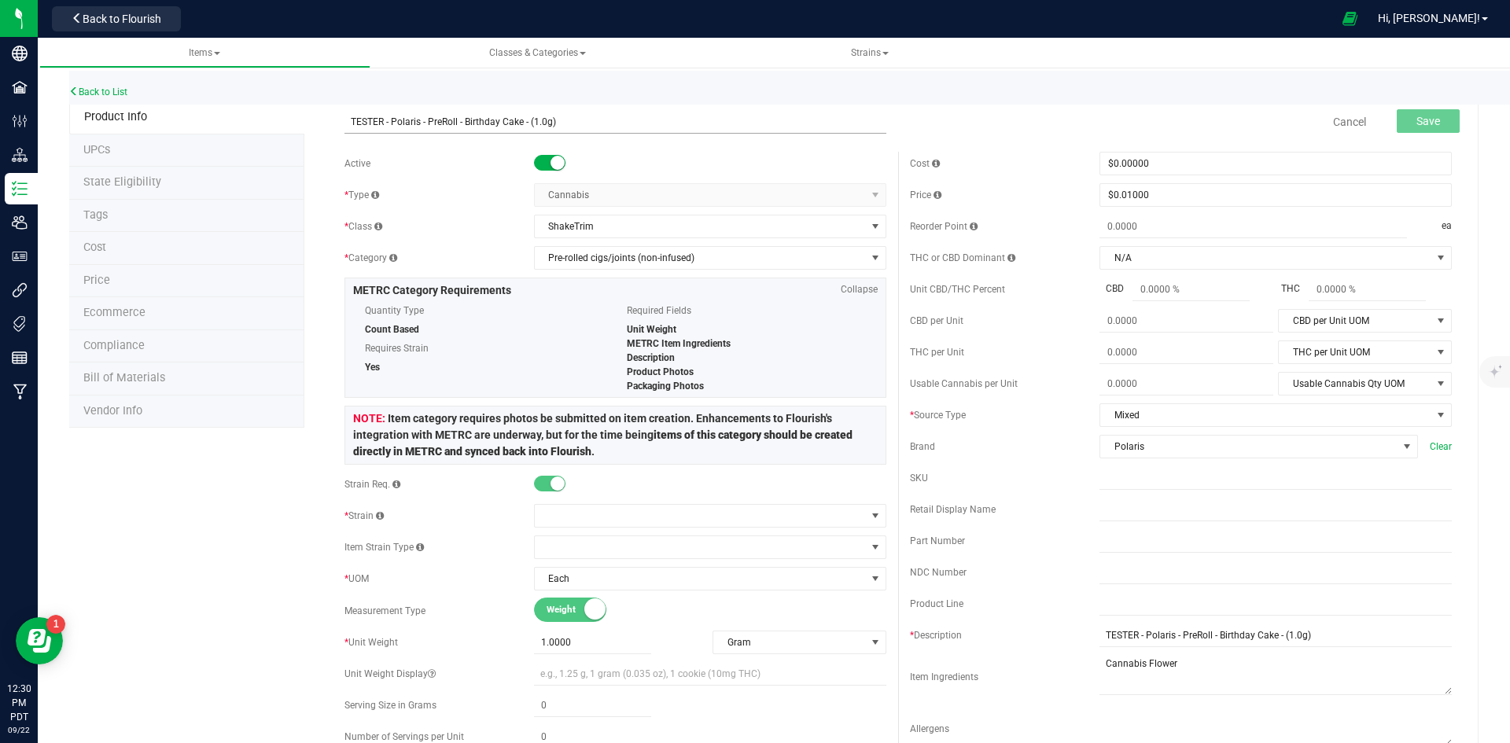
click at [351, 130] on input "TESTER - Polaris - PreRoll - Birthday Cake - (1.0g)" at bounding box center [615, 122] width 542 height 24
click at [521, 120] on input "TESTER - Polaris - PreRoll - Birthday Cake - (1.0g)" at bounding box center [615, 122] width 542 height 24
drag, startPoint x: 552, startPoint y: 120, endPoint x: 94, endPoint y: 153, distance: 458.9
type input "TESTER - Polaris - PreRoll - Jenny Kush - (1.0g)"
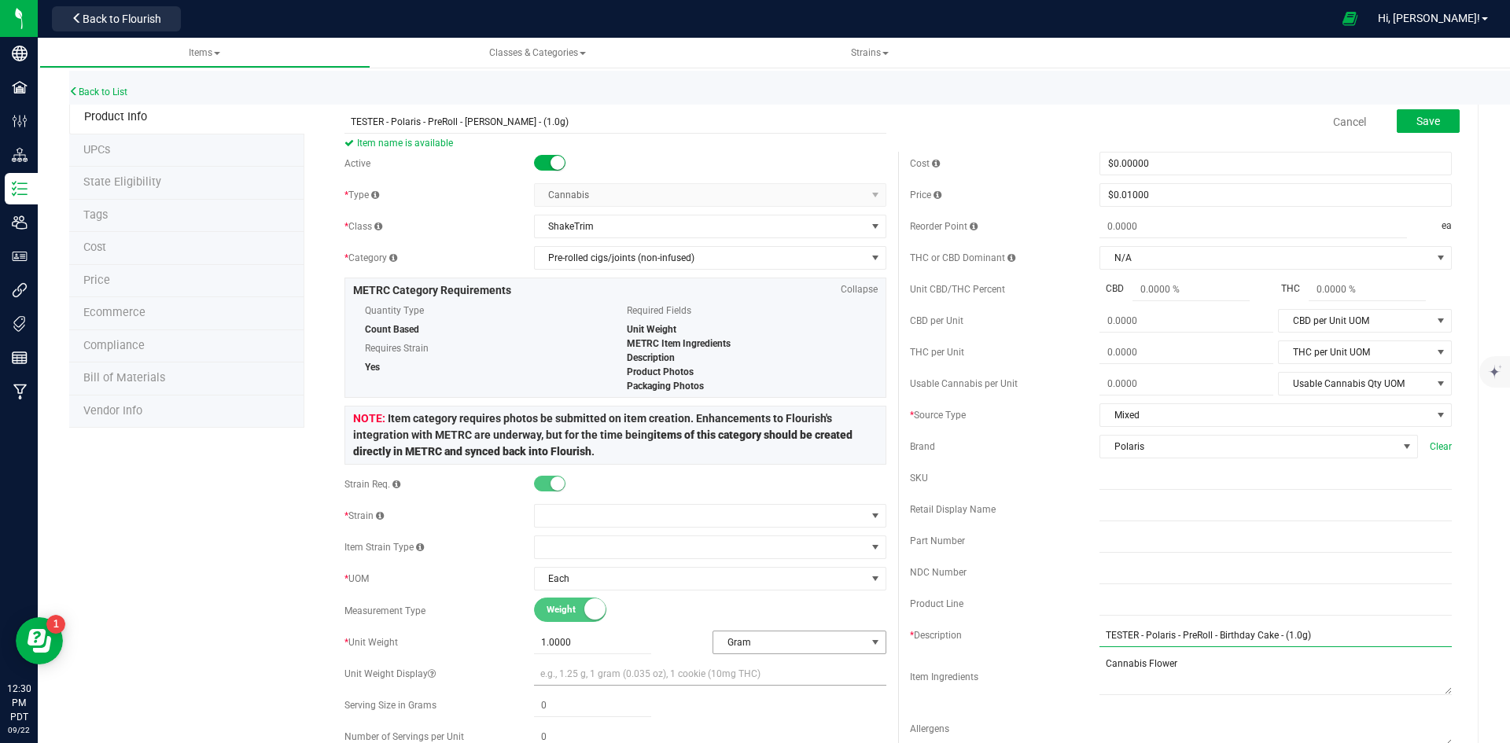
drag, startPoint x: 1328, startPoint y: 638, endPoint x: 618, endPoint y: 671, distance: 710.9
click at [633, 671] on div "Active * Type Cannabis Select type Cannabis Non-Inventory Raw Materials Supplie…" at bounding box center [898, 559] width 1131 height 814
paste input "Jenny Kush"
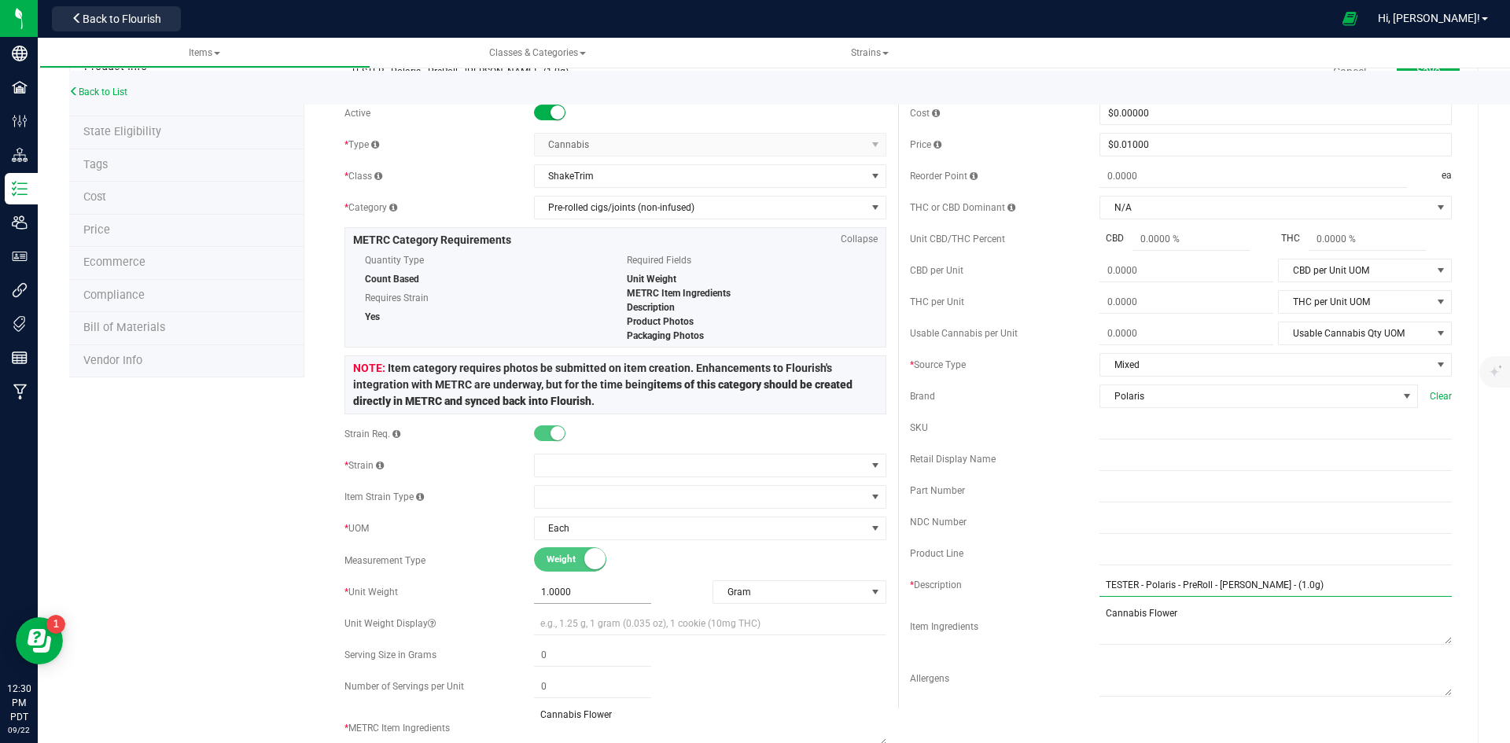
scroll to position [79, 0]
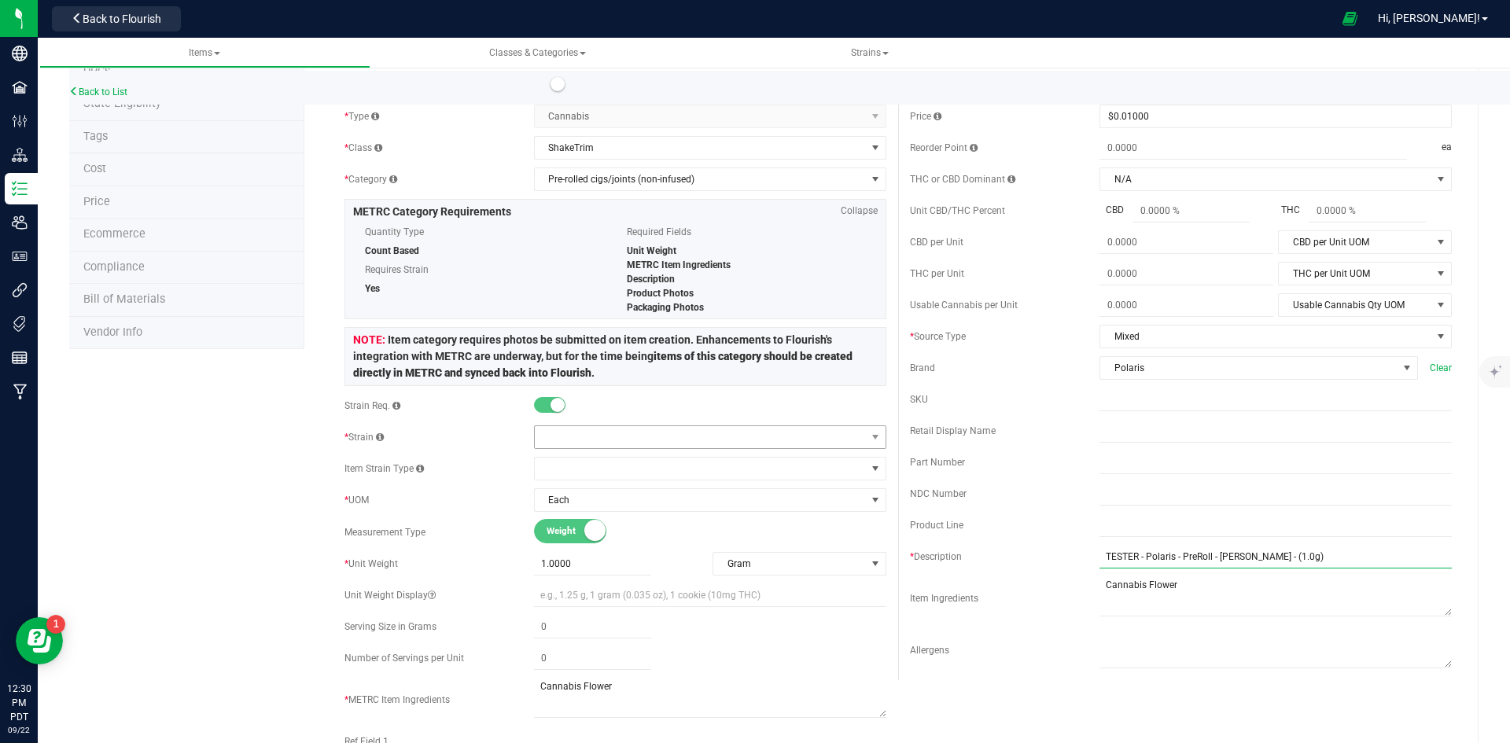
type input "TESTER - Polaris - PreRoll - Jenny Kush - (1.0g)"
click at [620, 433] on span at bounding box center [700, 437] width 331 height 22
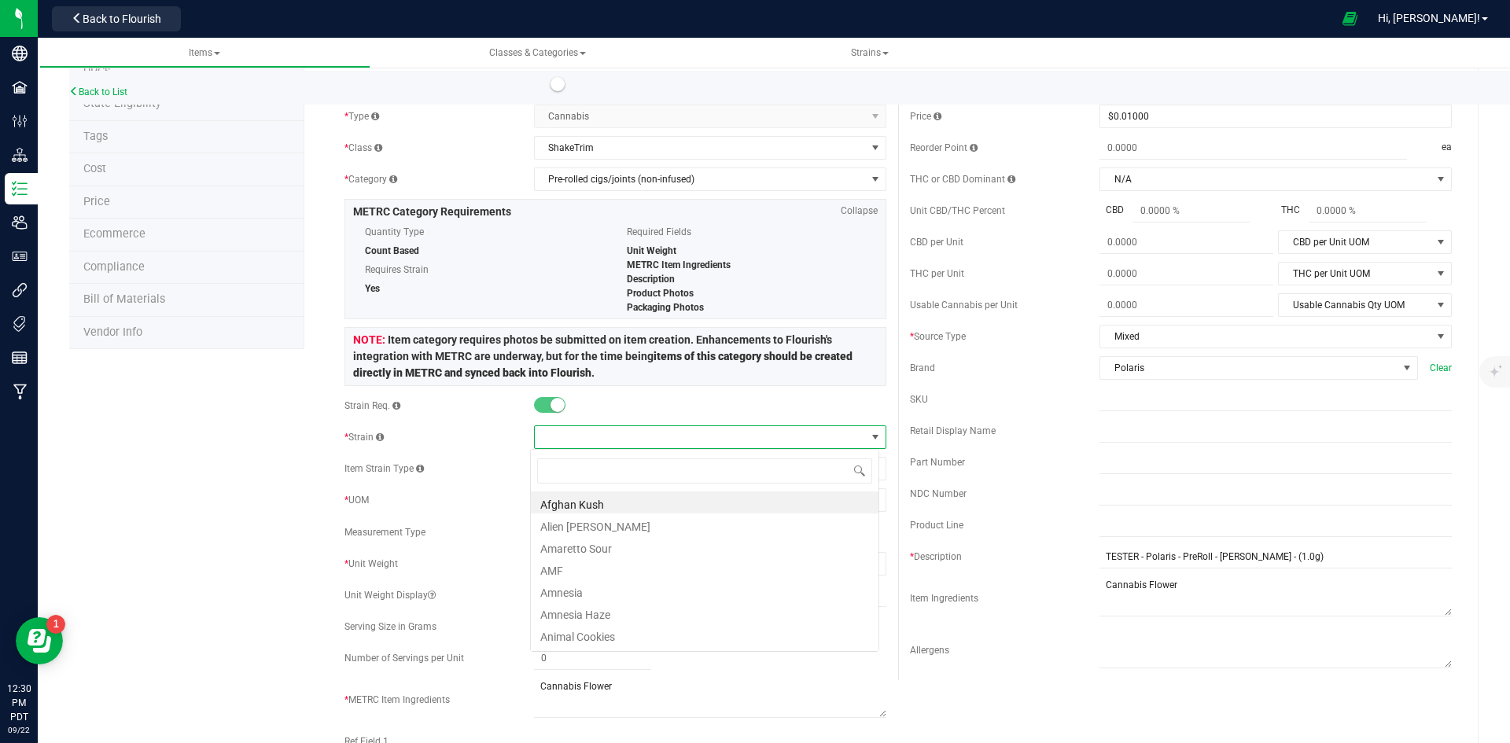
scroll to position [24, 349]
type input "jenny kush"
click at [609, 510] on li "Jenny Kush" at bounding box center [705, 502] width 348 height 22
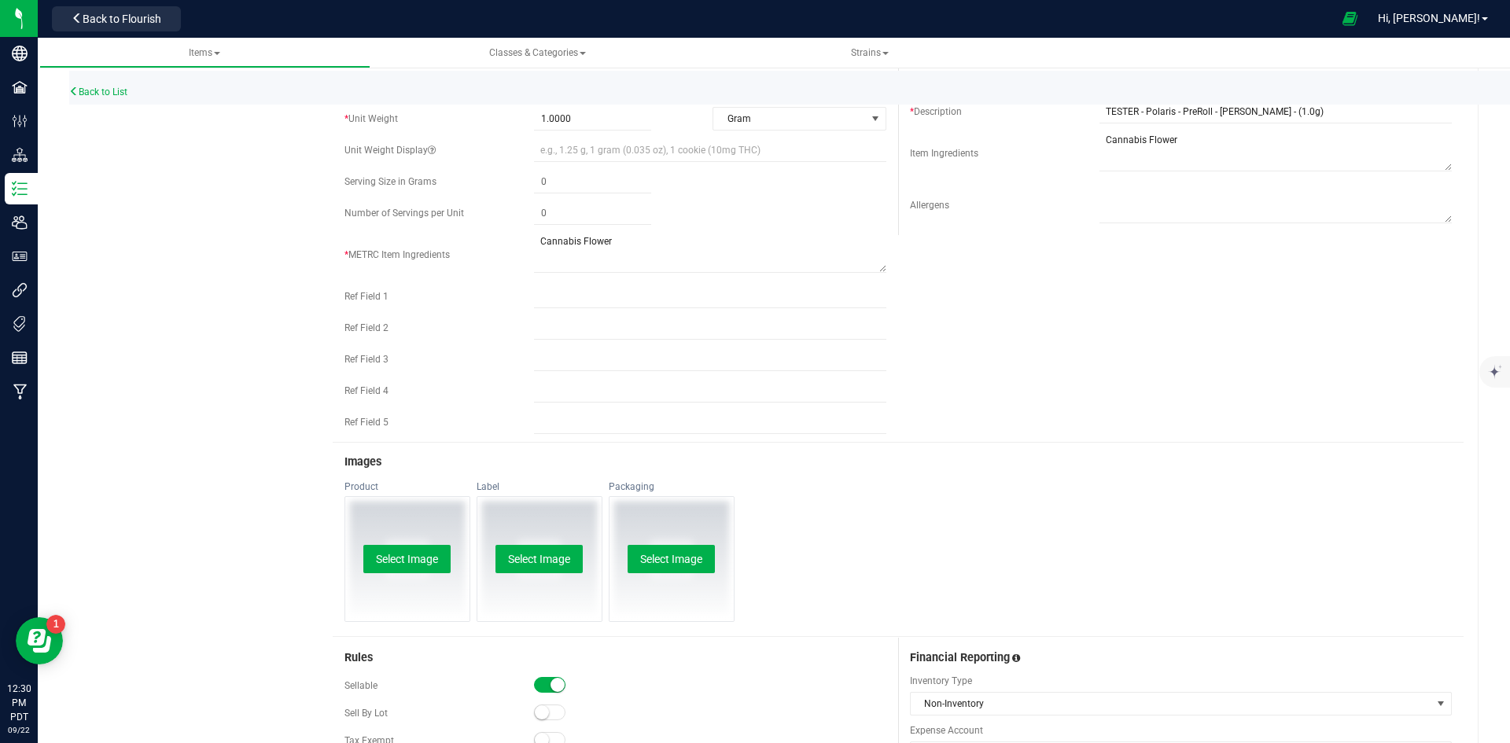
scroll to position [550, 0]
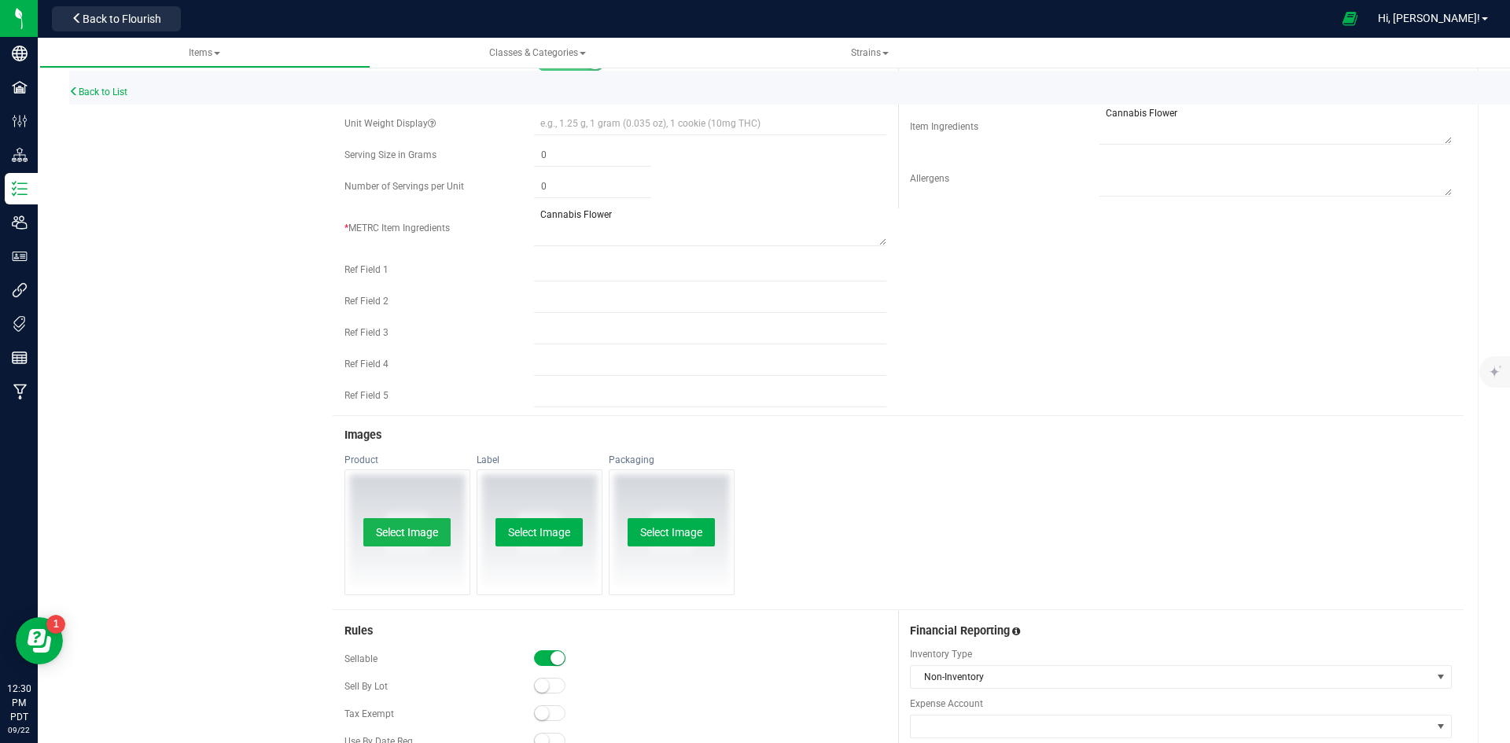
click at [444, 538] on button "Select Image" at bounding box center [406, 532] width 87 height 28
click at [521, 532] on button "Select Image" at bounding box center [538, 532] width 87 height 28
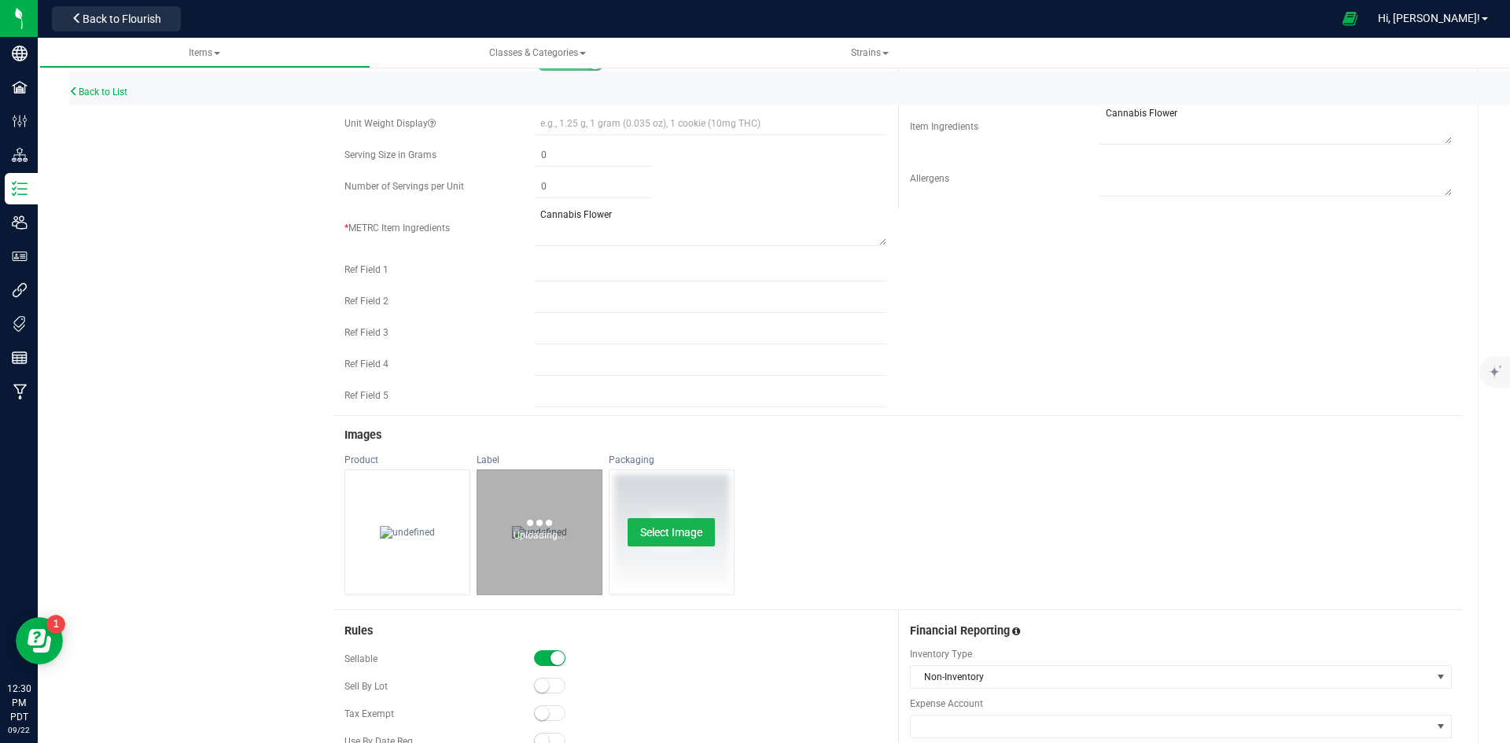
click at [648, 521] on button "Select Image" at bounding box center [671, 532] width 87 height 28
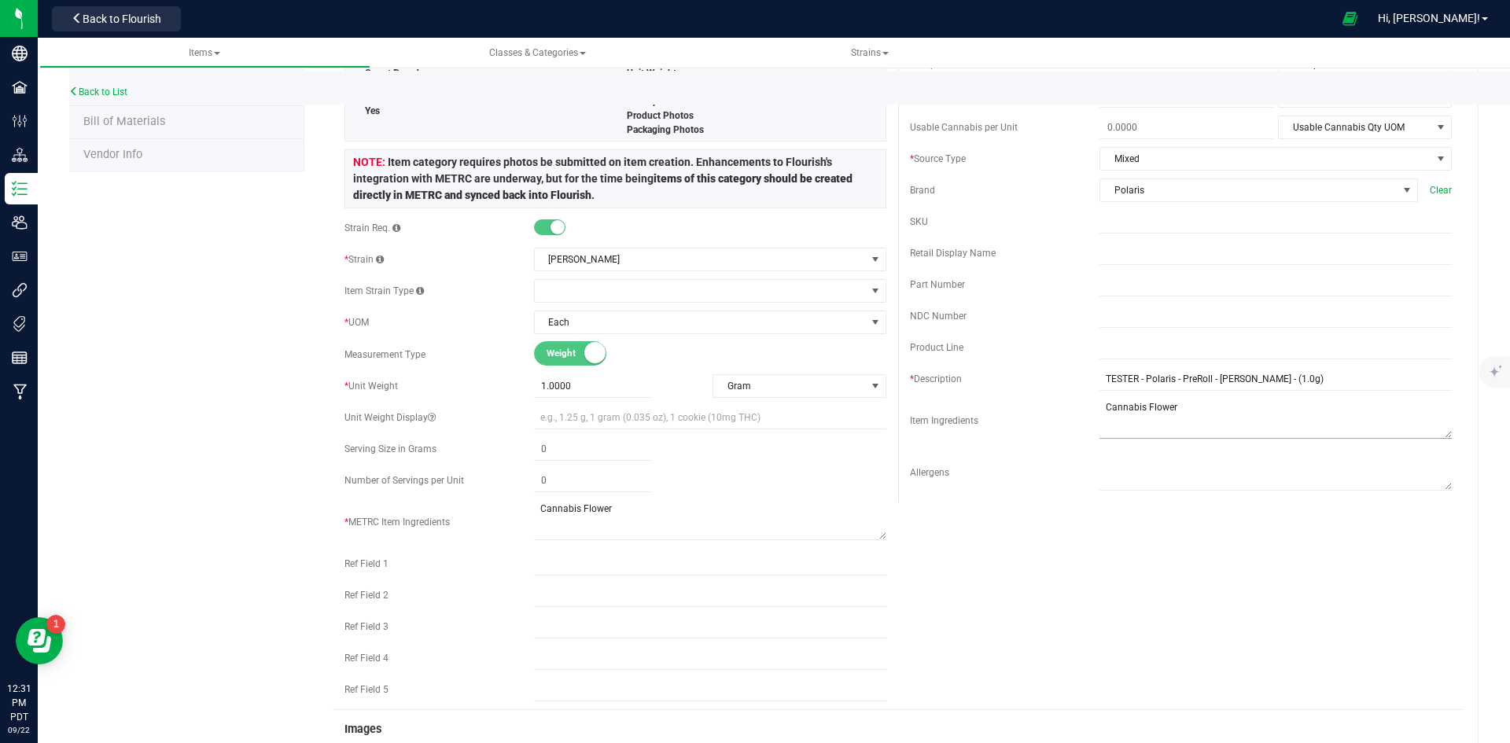
scroll to position [0, 0]
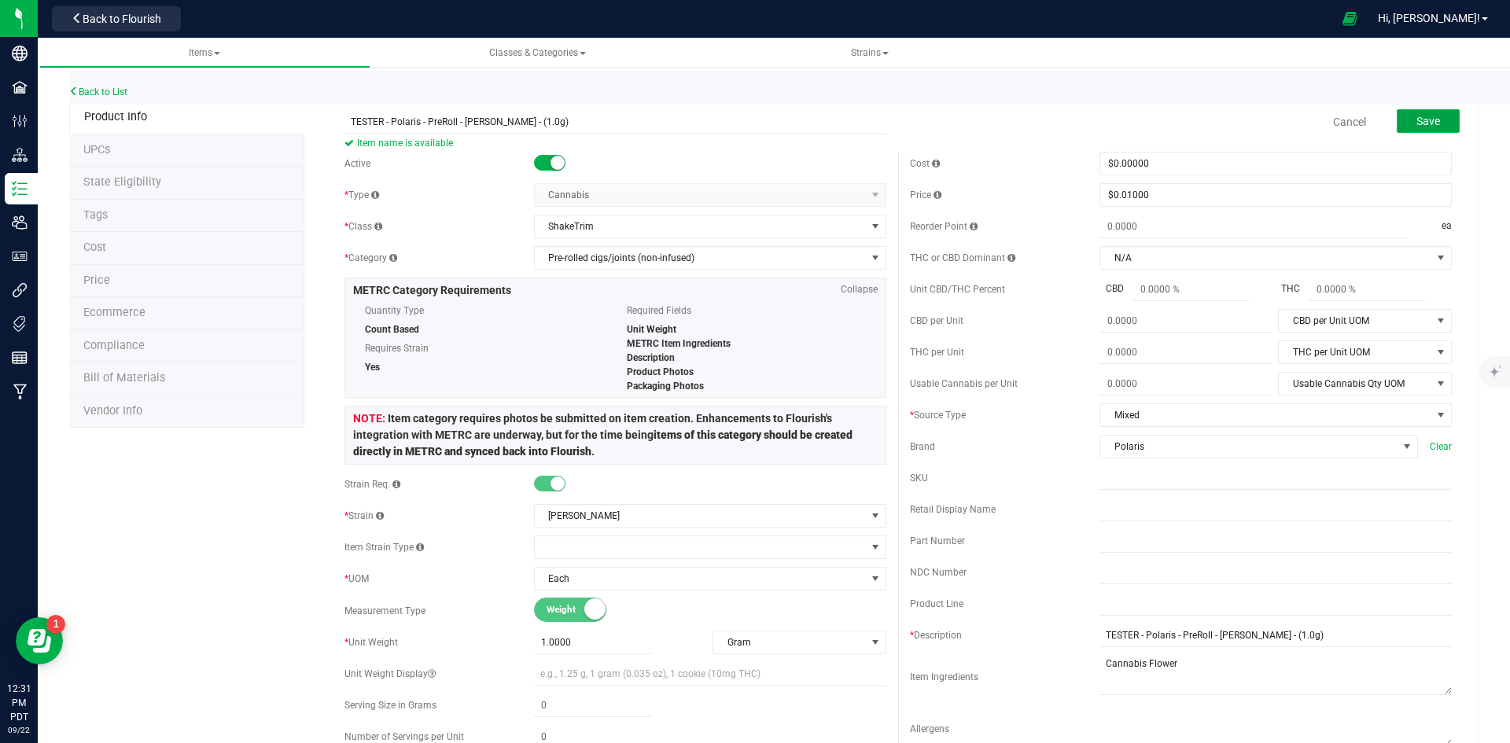
click at [1436, 115] on button "Save" at bounding box center [1428, 121] width 63 height 24
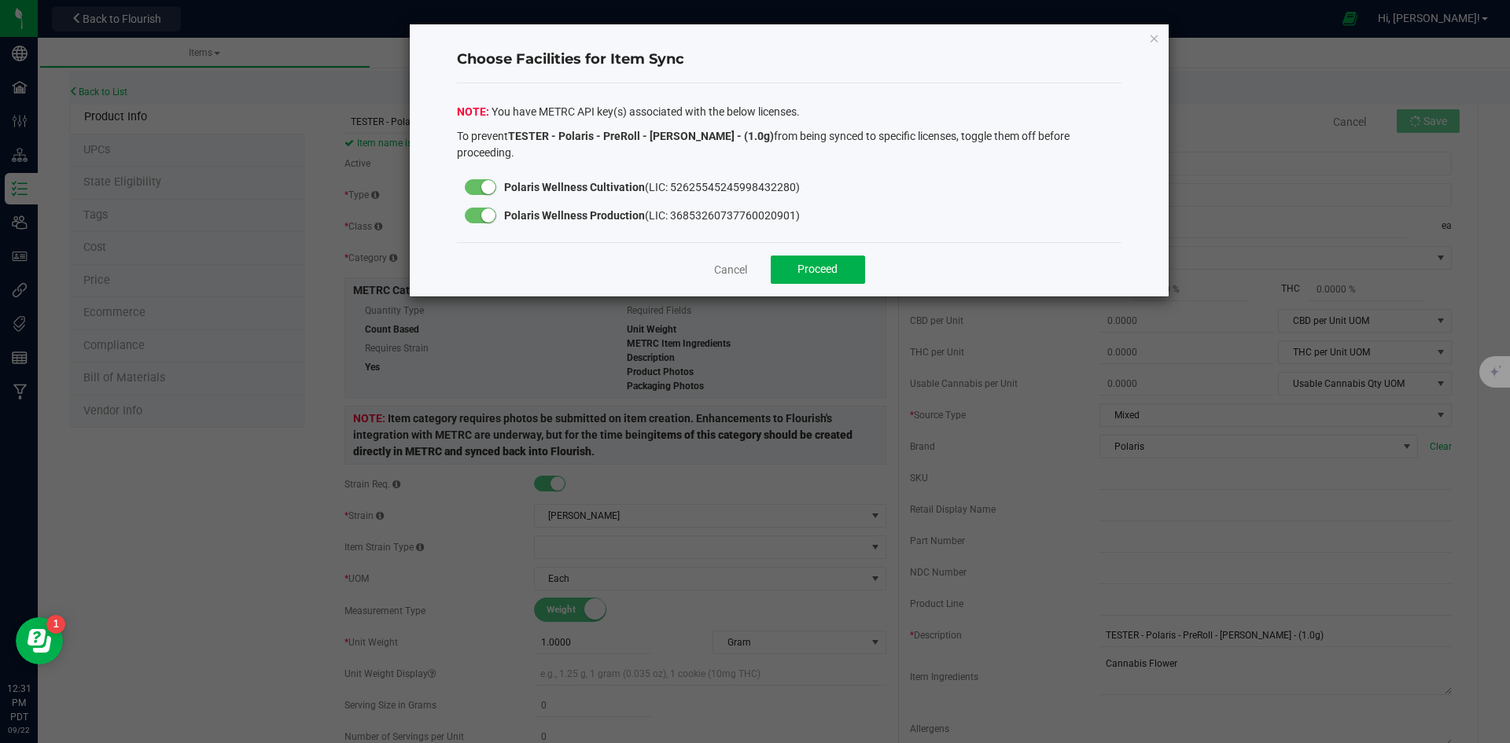
click at [466, 208] on div at bounding box center [480, 216] width 31 height 16
click at [826, 263] on span "Proceed" at bounding box center [817, 269] width 40 height 13
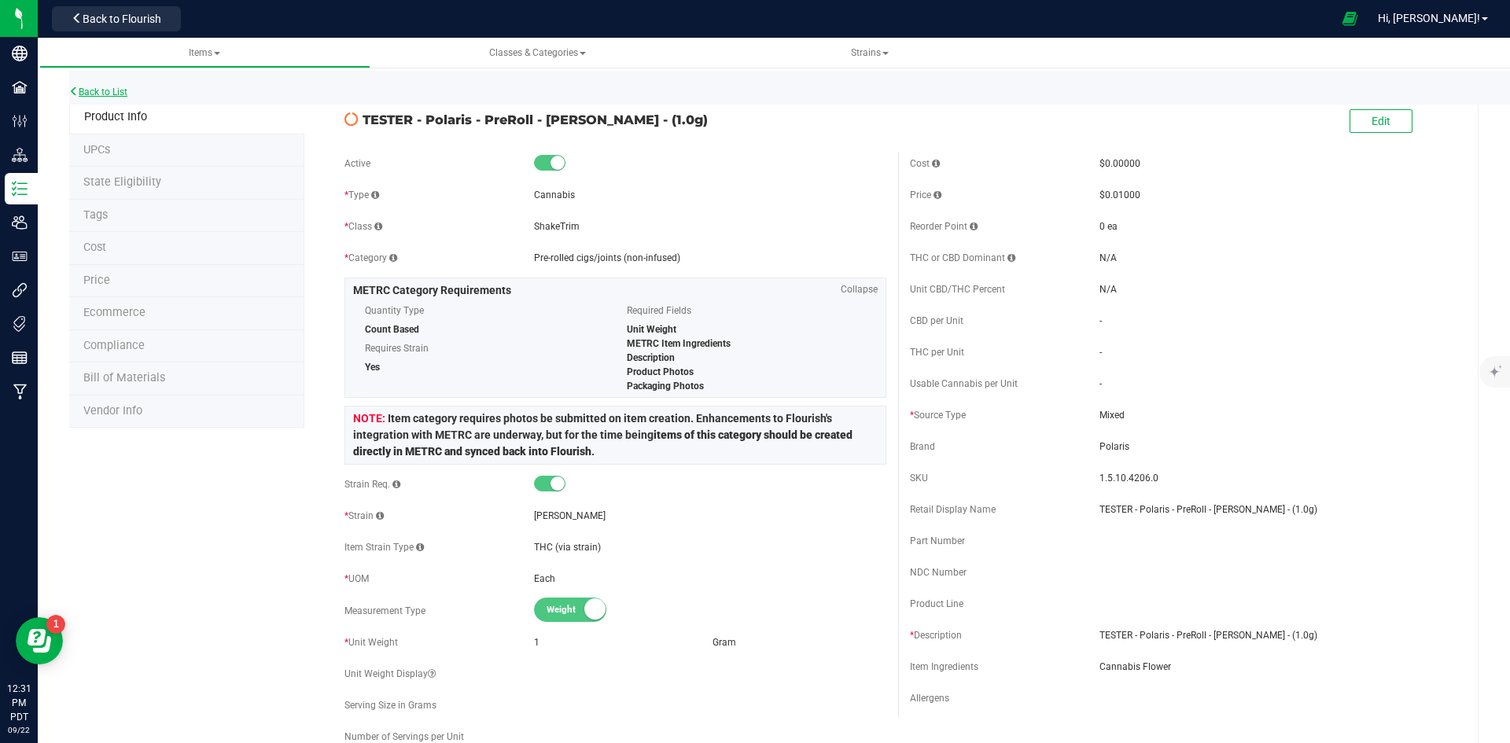
click at [125, 94] on link "Back to List" at bounding box center [98, 92] width 58 height 11
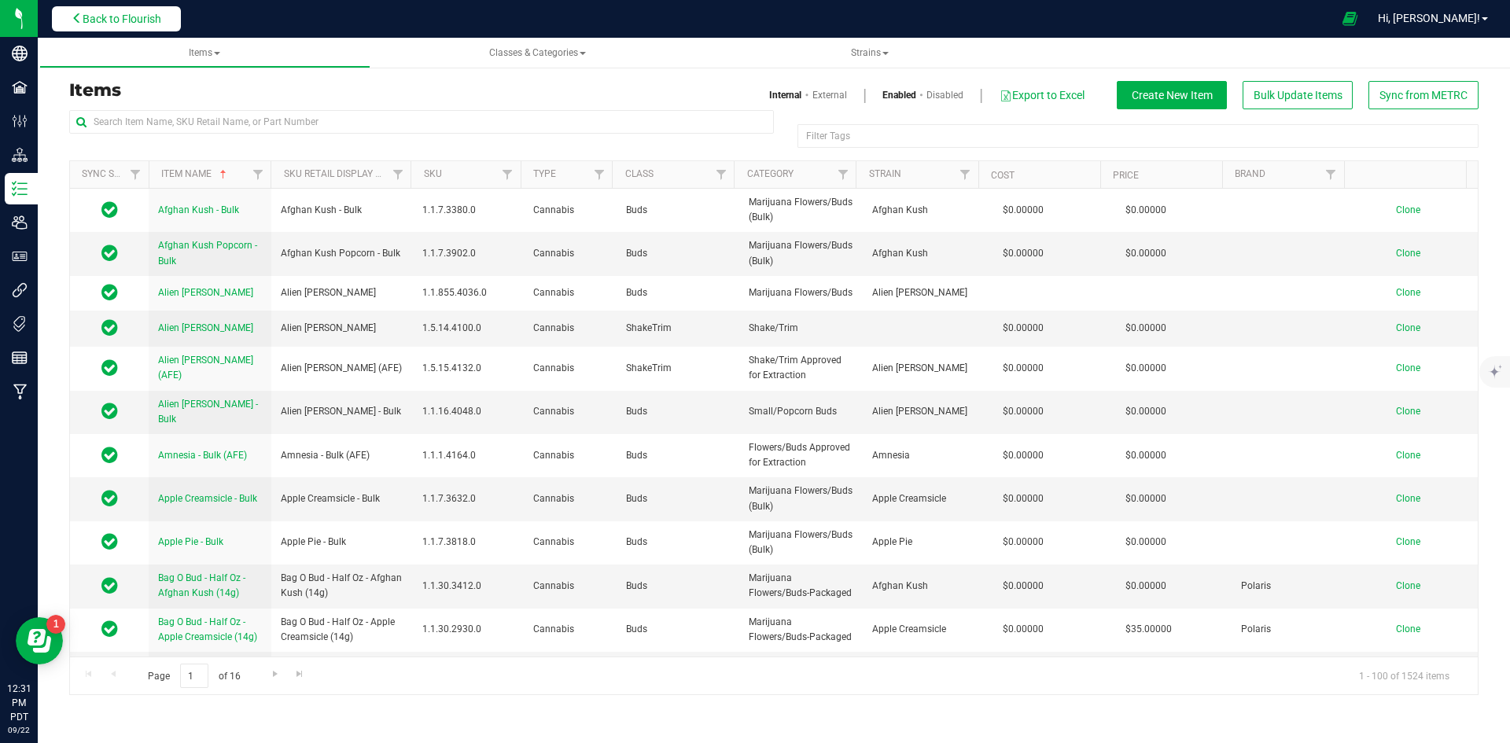
click at [145, 19] on span "Back to Flourish" at bounding box center [122, 19] width 79 height 13
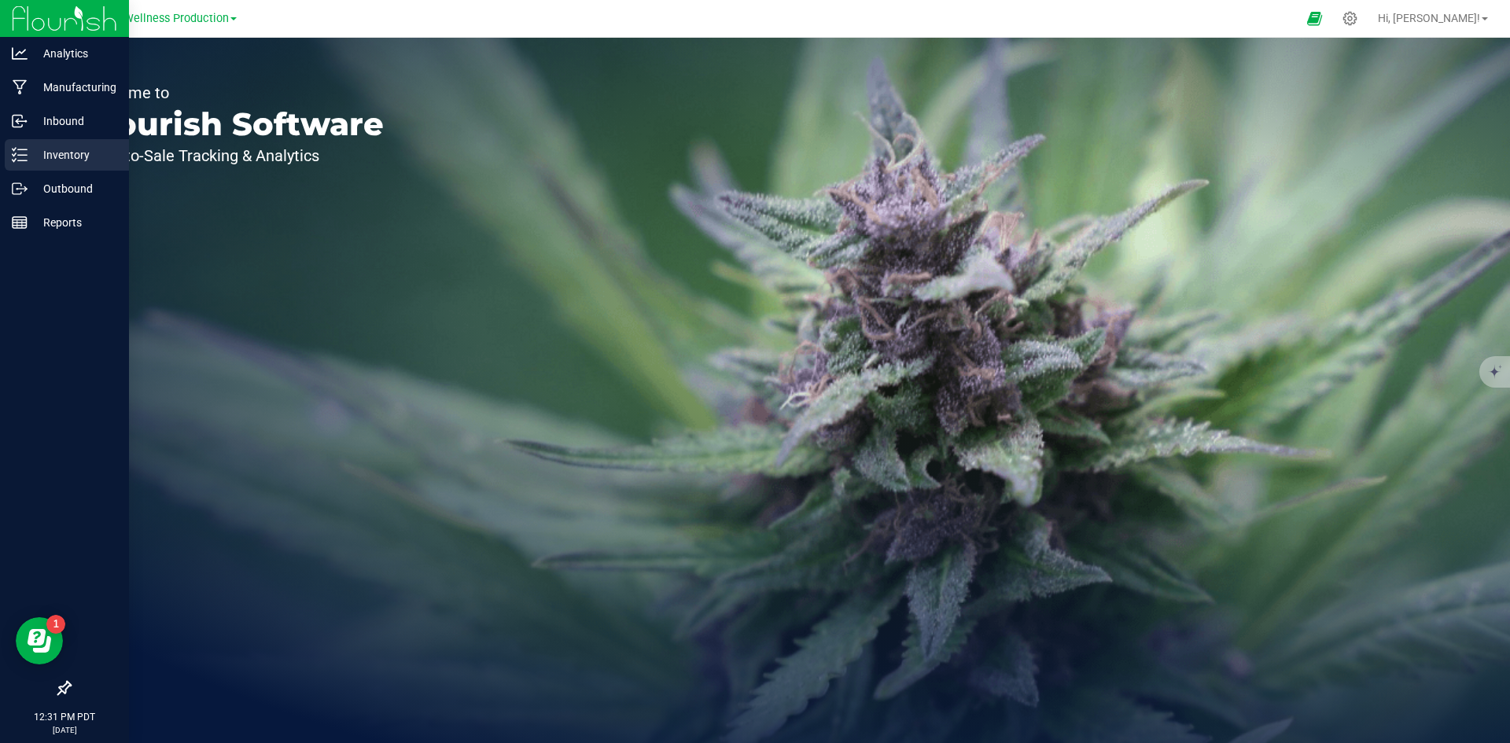
click at [64, 156] on p "Inventory" at bounding box center [75, 154] width 94 height 19
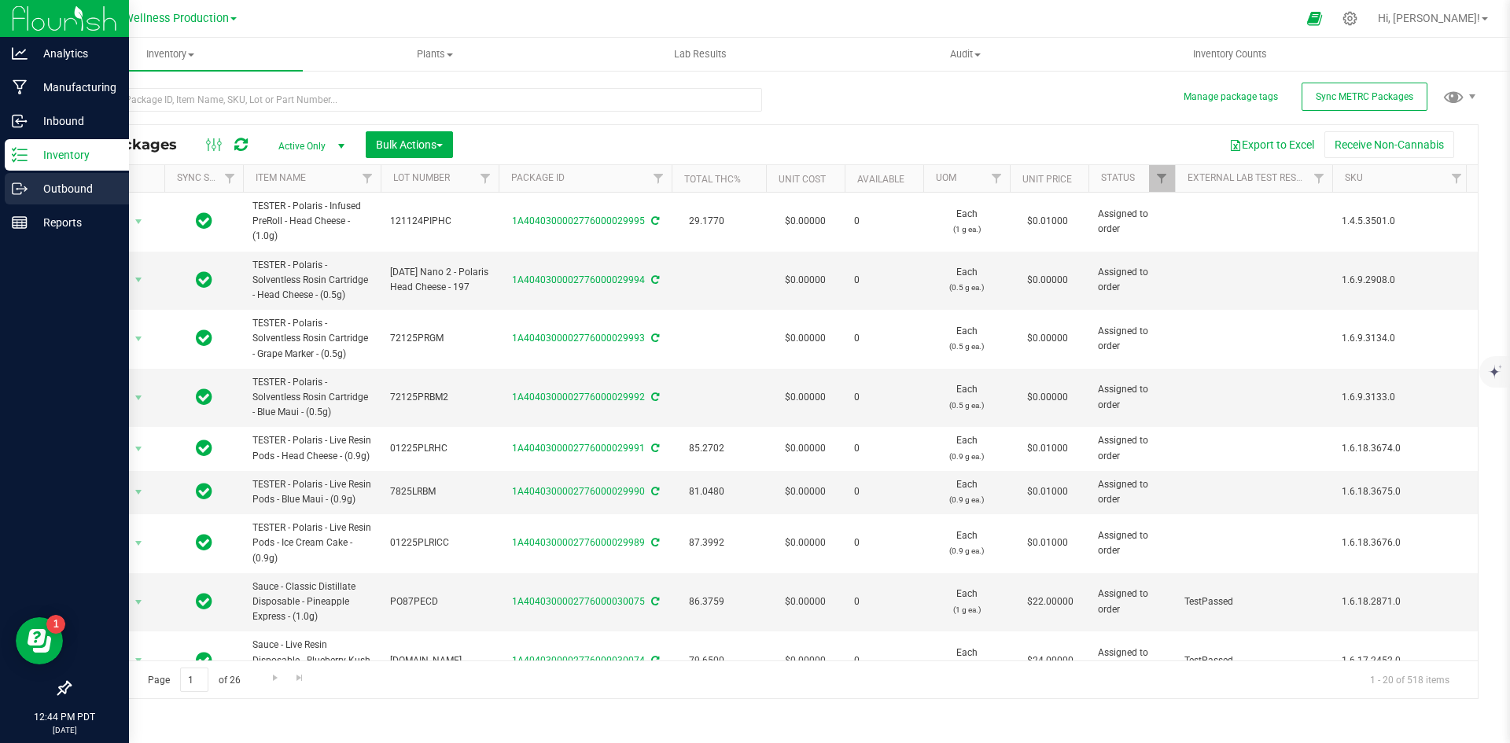
click at [79, 180] on p "Outbound" at bounding box center [75, 188] width 94 height 19
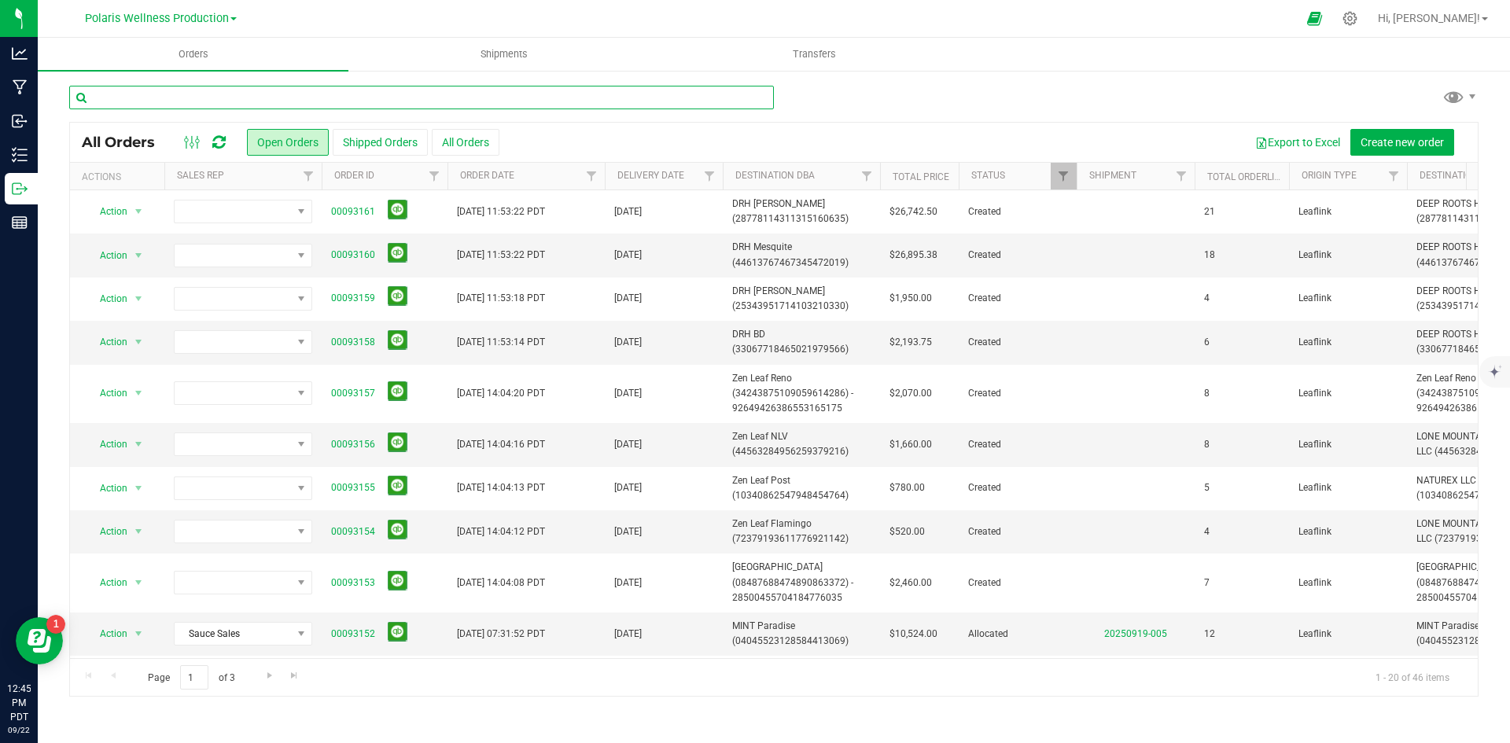
click at [405, 102] on input "text" at bounding box center [421, 98] width 705 height 24
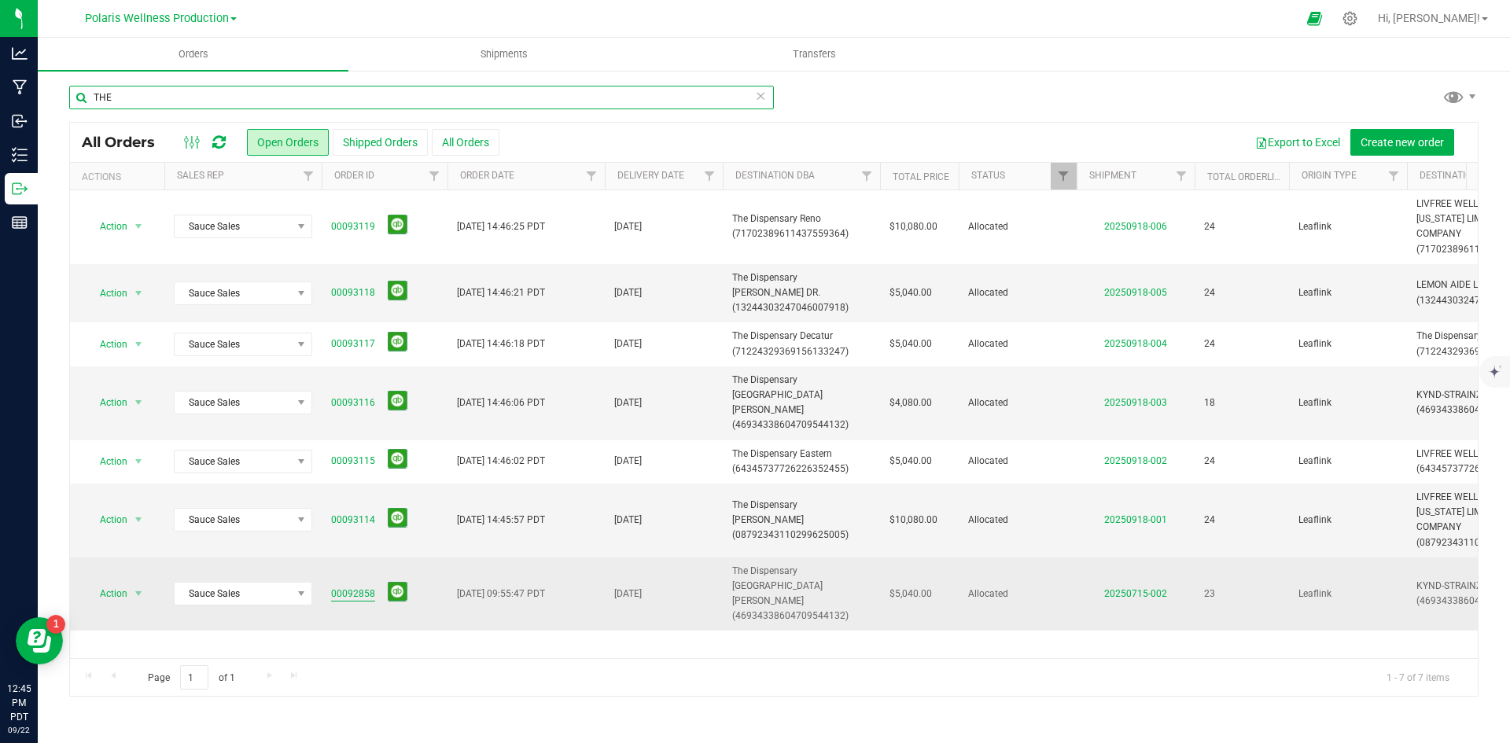
type input "THE"
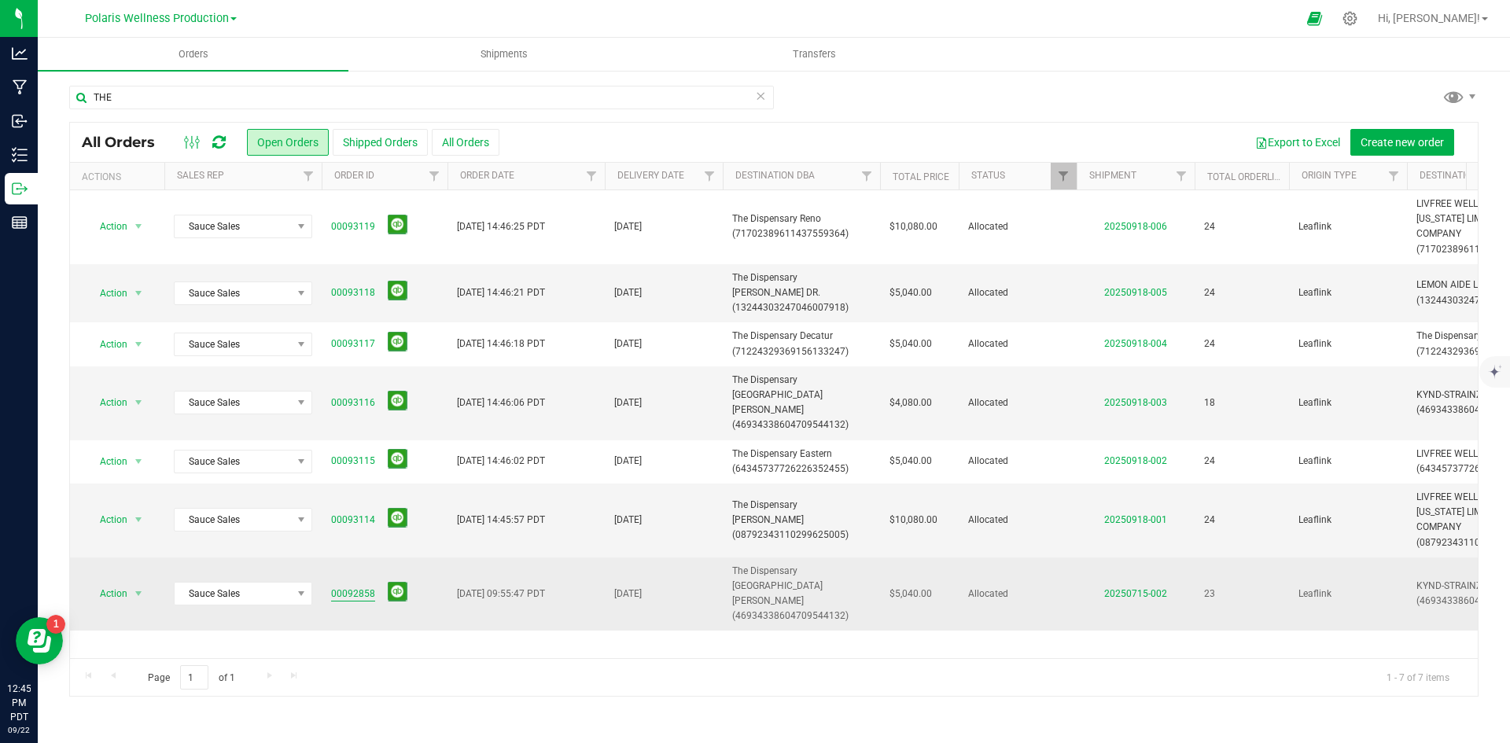
click at [354, 587] on link "00092858" at bounding box center [353, 594] width 44 height 15
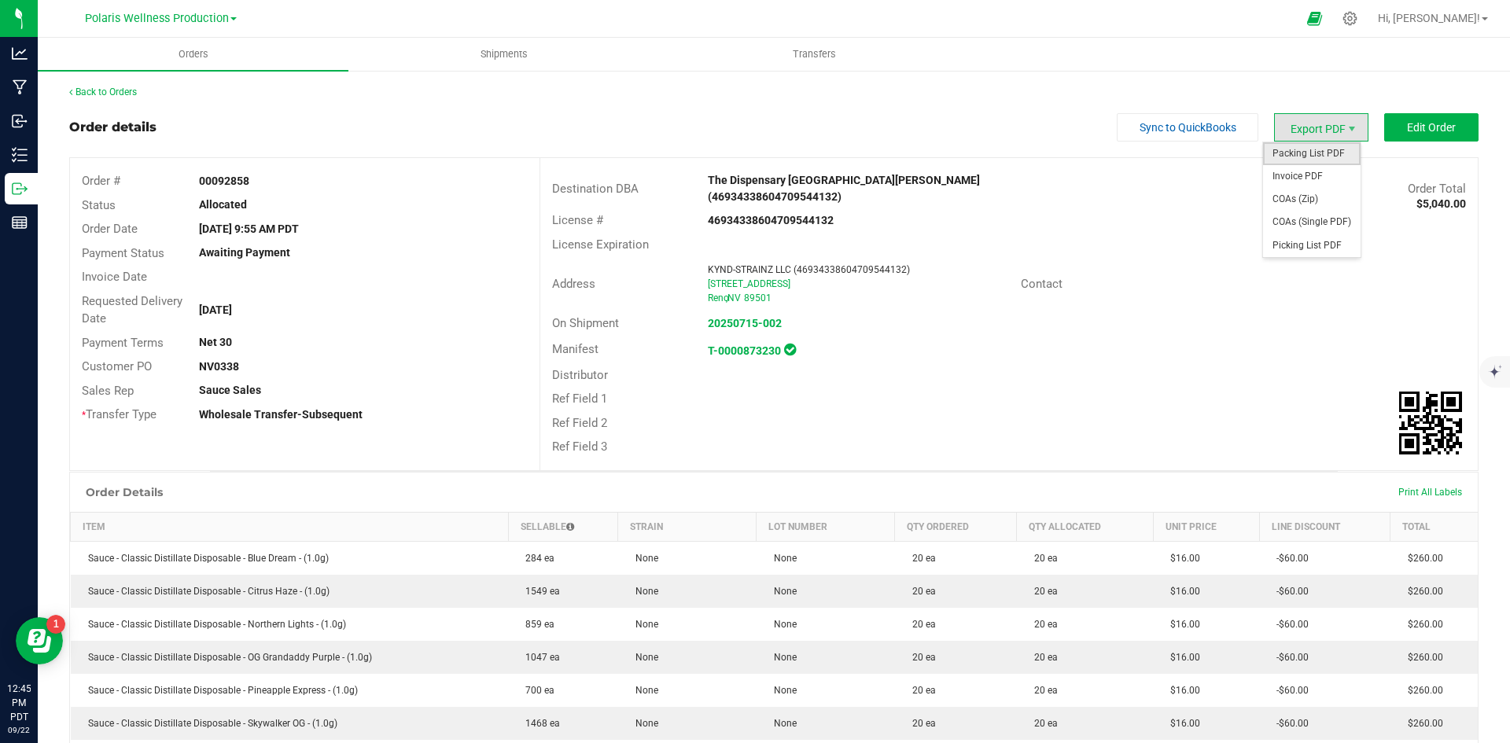
click at [1329, 156] on span "Packing List PDF" at bounding box center [1312, 153] width 98 height 23
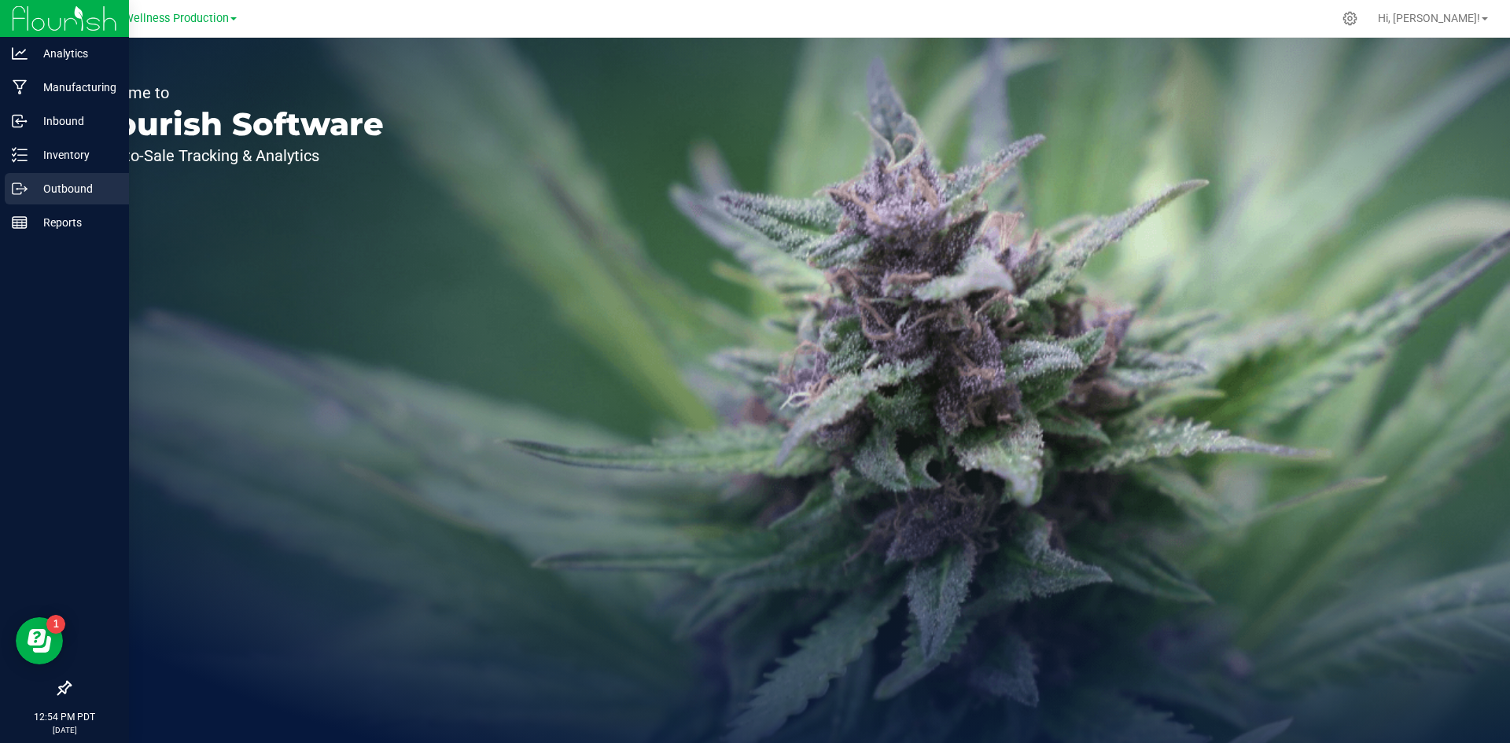
click at [38, 201] on div "Outbound" at bounding box center [67, 188] width 124 height 31
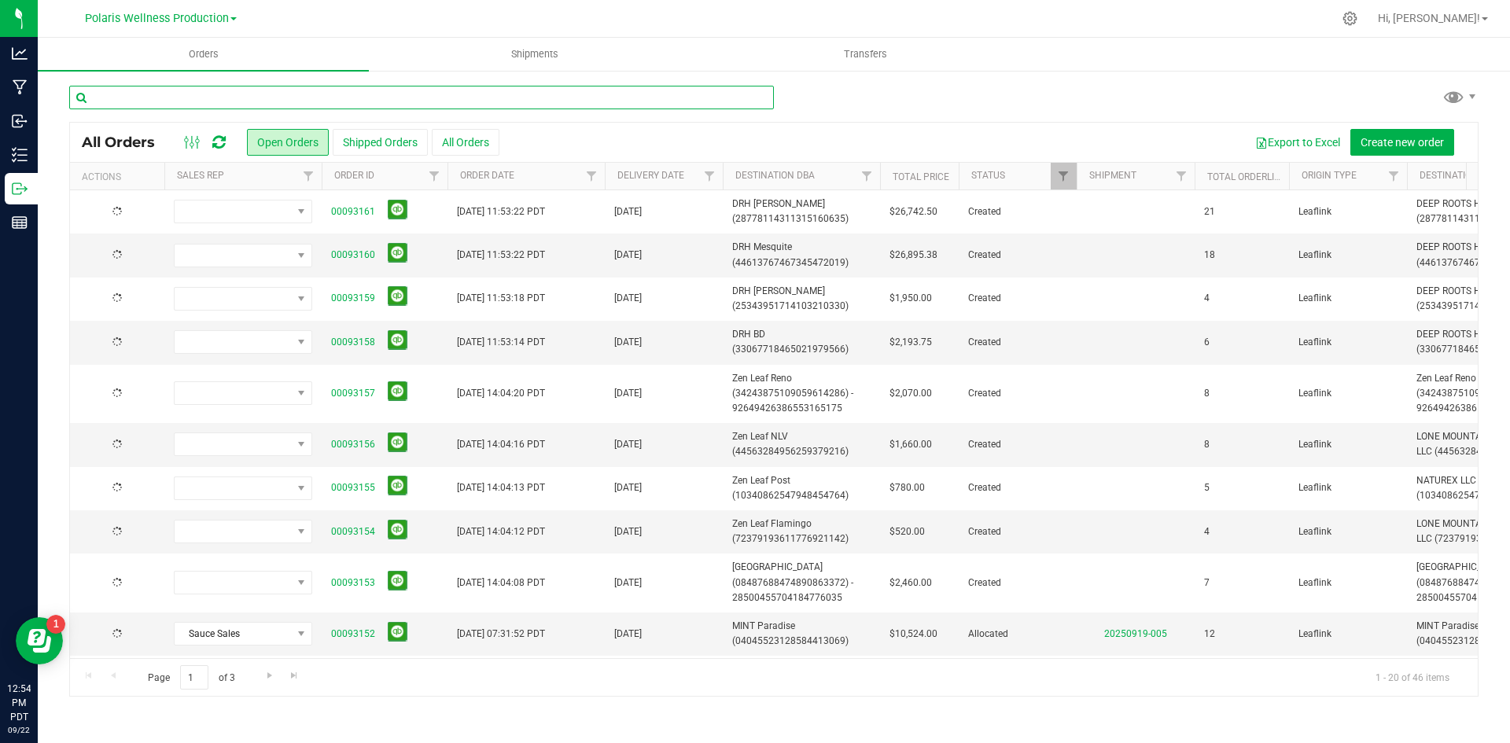
click at [359, 97] on input "text" at bounding box center [421, 98] width 705 height 24
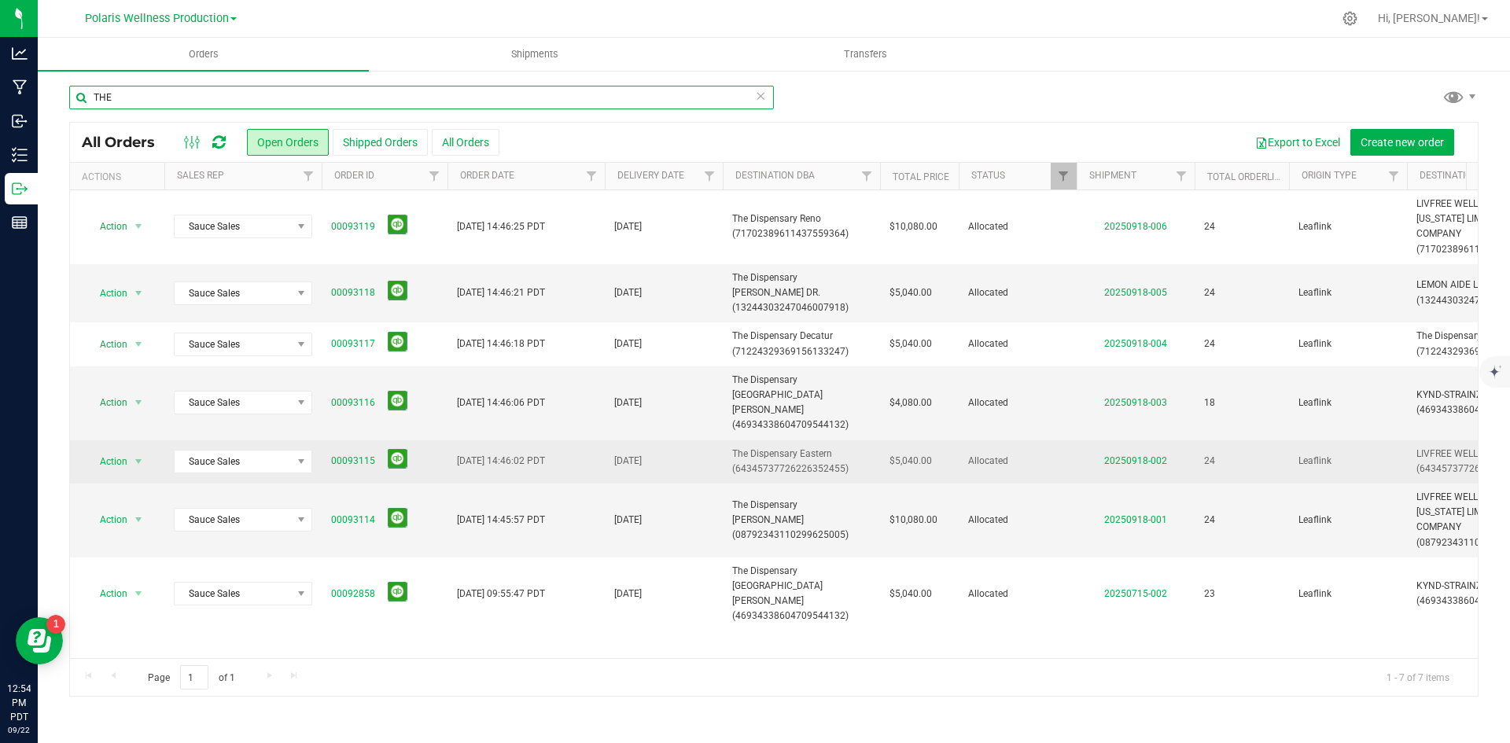
type input "THE"
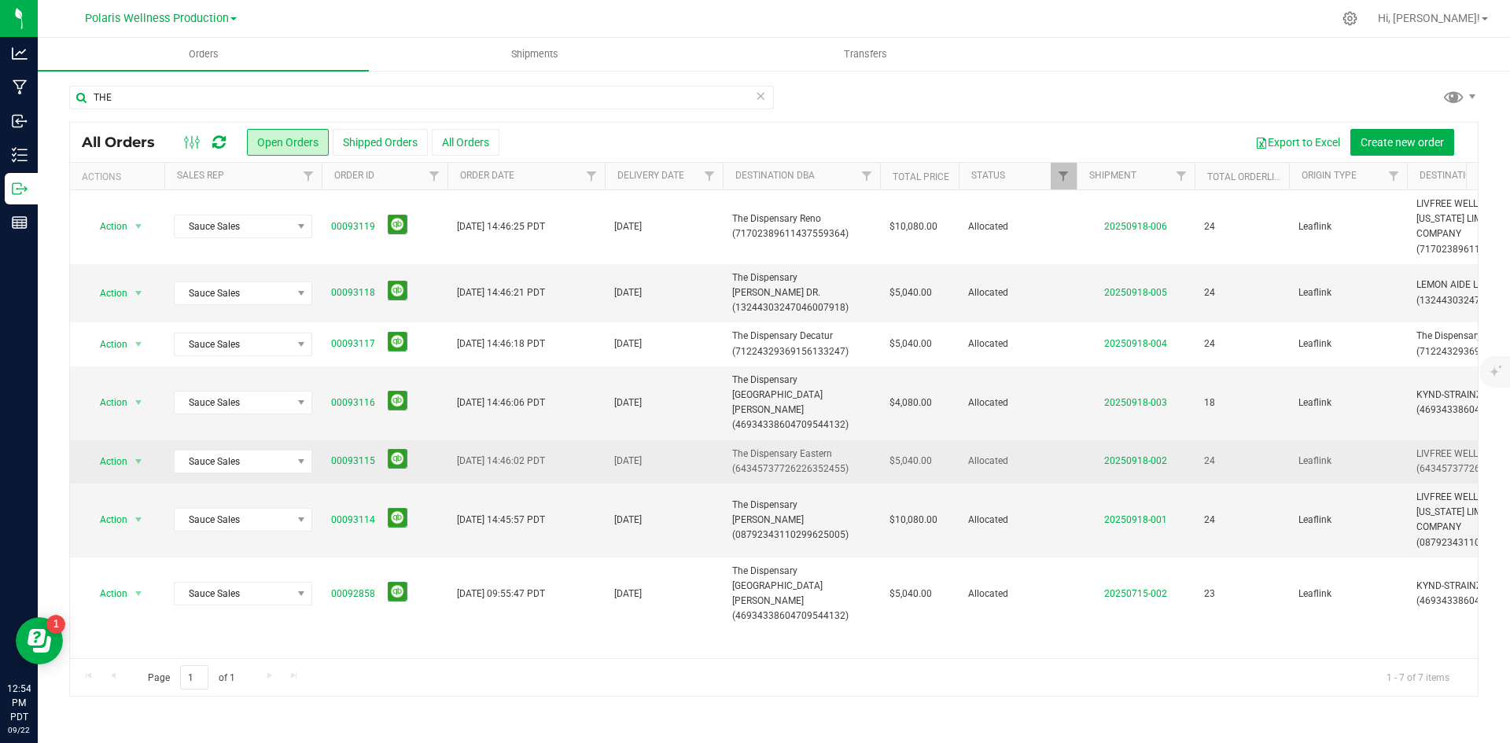
click at [793, 447] on span "The Dispensary Eastern (64345737726226352455)" at bounding box center [801, 462] width 138 height 30
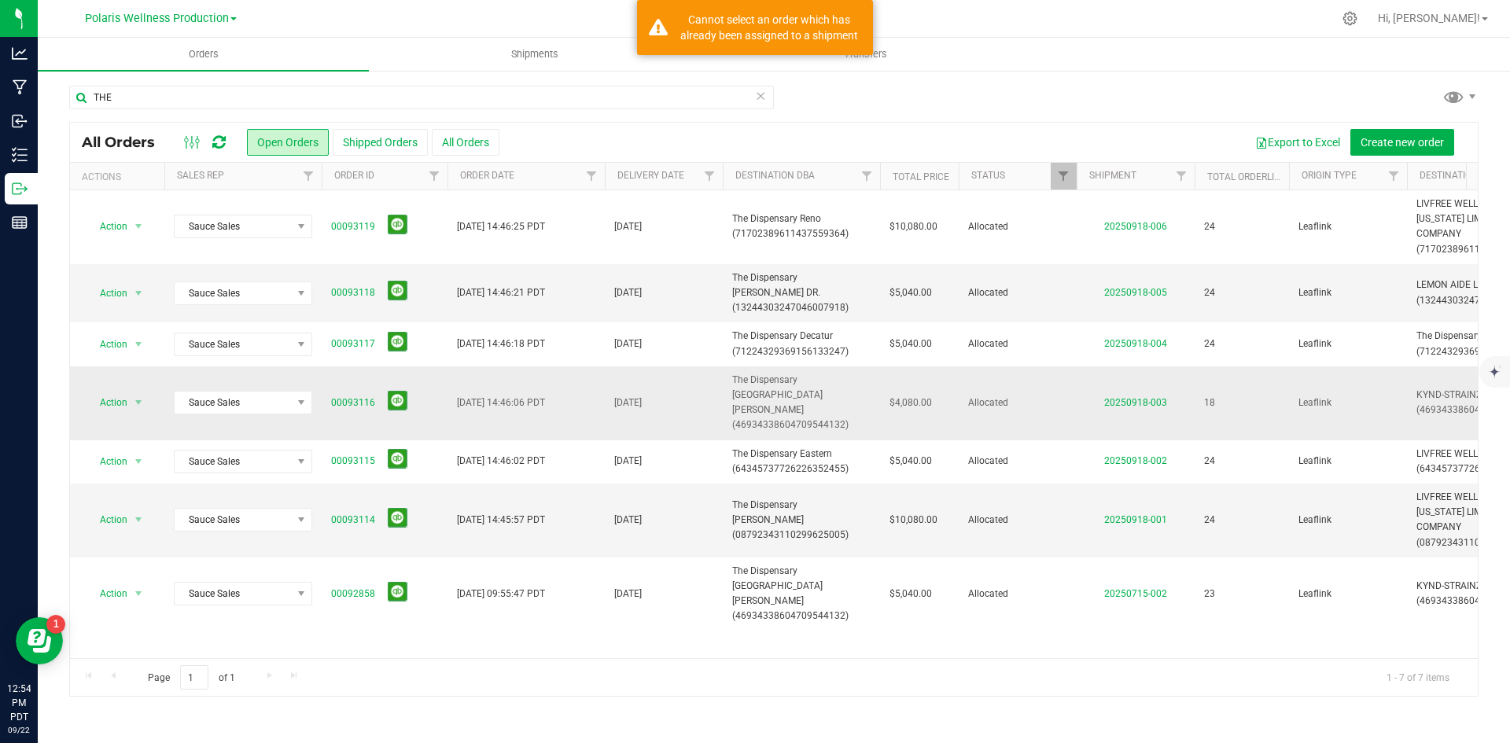
click at [808, 382] on span "The Dispensary 2nd St. DT Reno (46934338604709544132)" at bounding box center [801, 403] width 138 height 61
click at [353, 396] on link "00093116" at bounding box center [353, 403] width 44 height 15
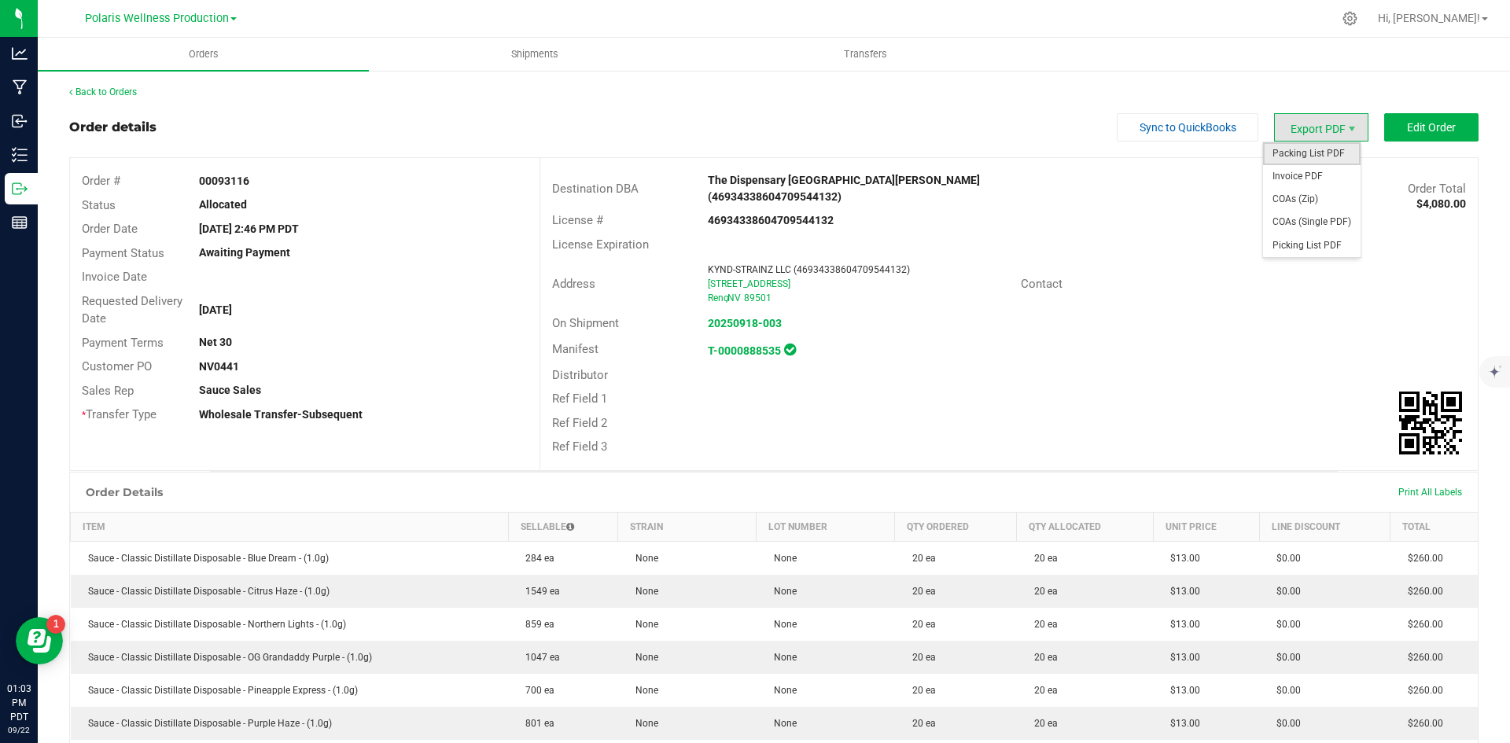
click at [1327, 144] on span "Packing List PDF" at bounding box center [1312, 153] width 98 height 23
click at [125, 95] on link "Back to Orders" at bounding box center [103, 92] width 68 height 11
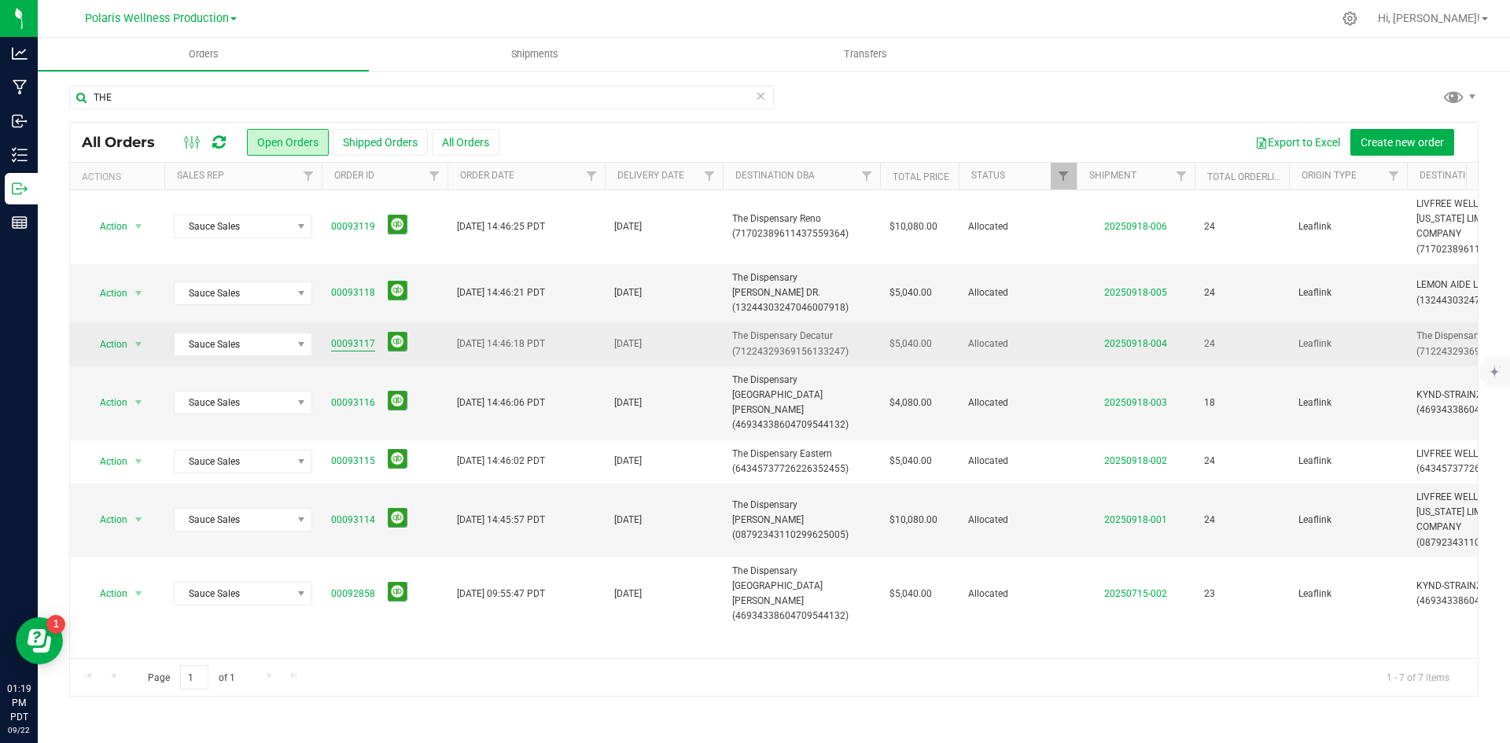
click at [355, 337] on link "00093117" at bounding box center [353, 344] width 44 height 15
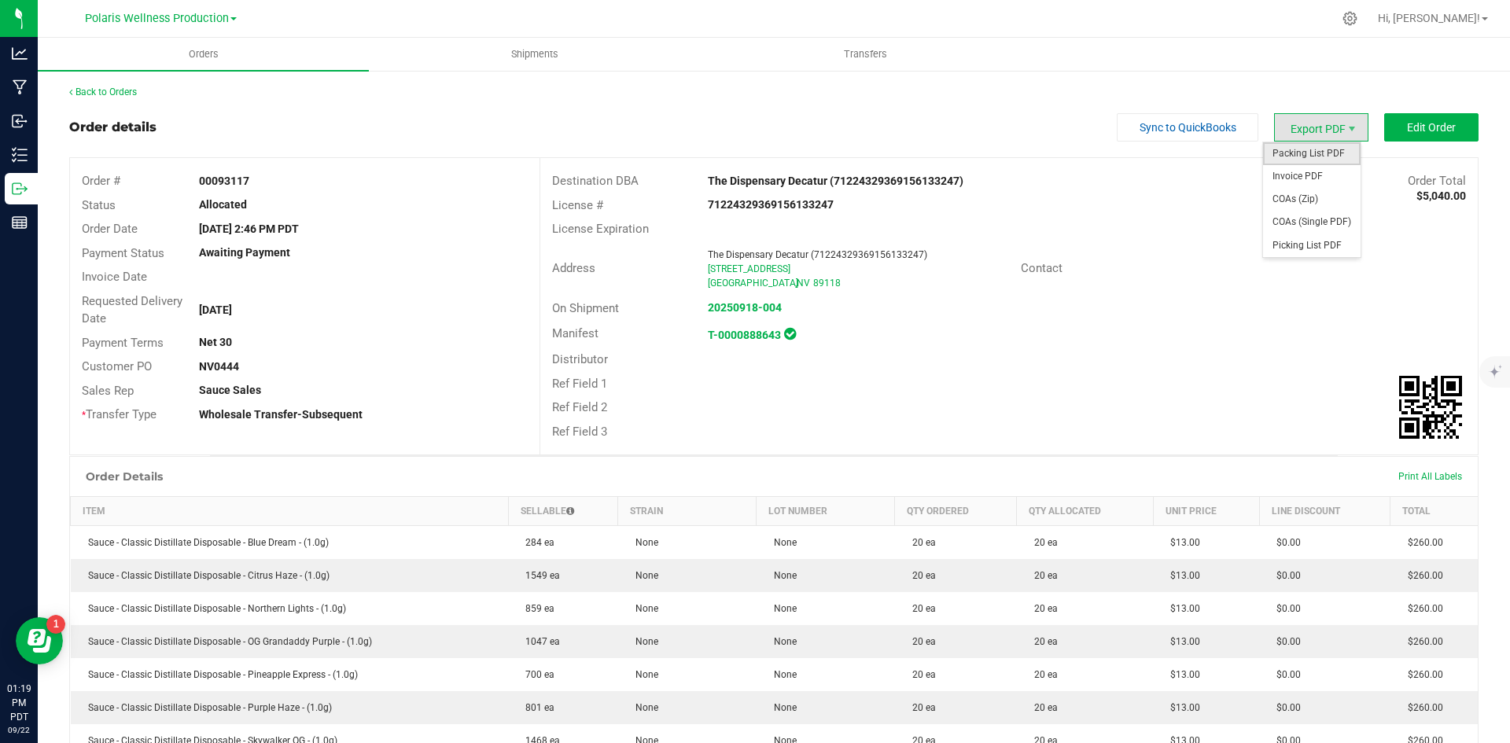
click at [1290, 153] on span "Packing List PDF" at bounding box center [1312, 153] width 98 height 23
